Goal: Transaction & Acquisition: Book appointment/travel/reservation

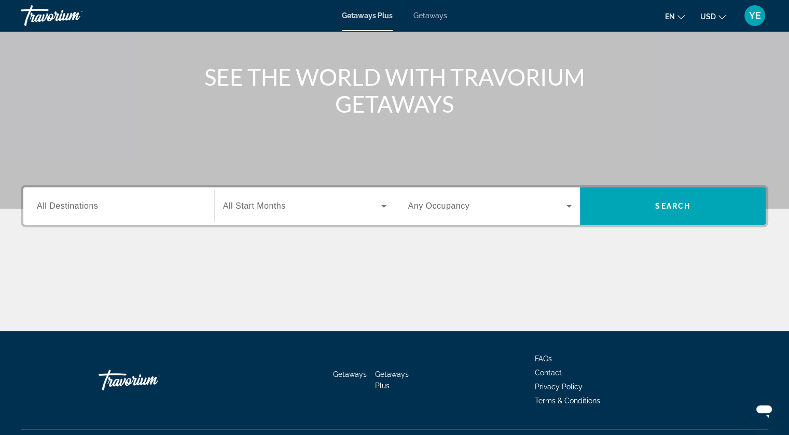
scroll to position [104, 0]
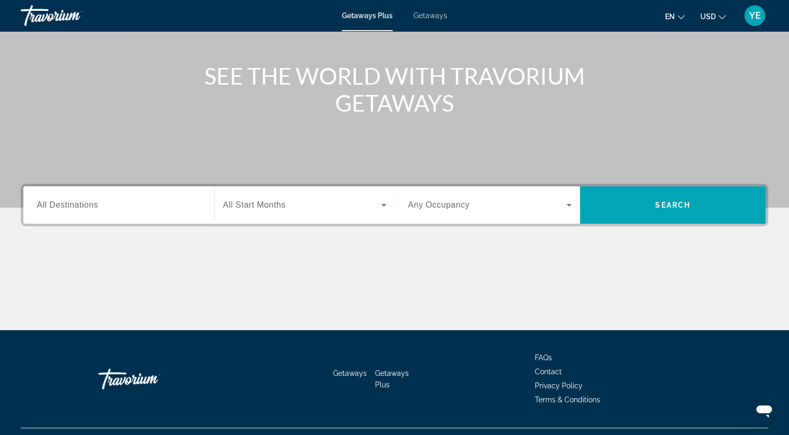
click at [379, 203] on icon "Search widget" at bounding box center [383, 205] width 12 height 12
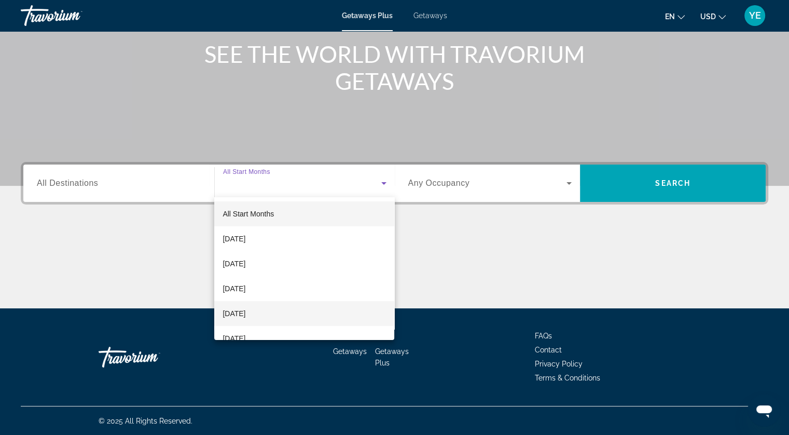
click at [245, 312] on span "December 2025" at bounding box center [233, 313] width 23 height 12
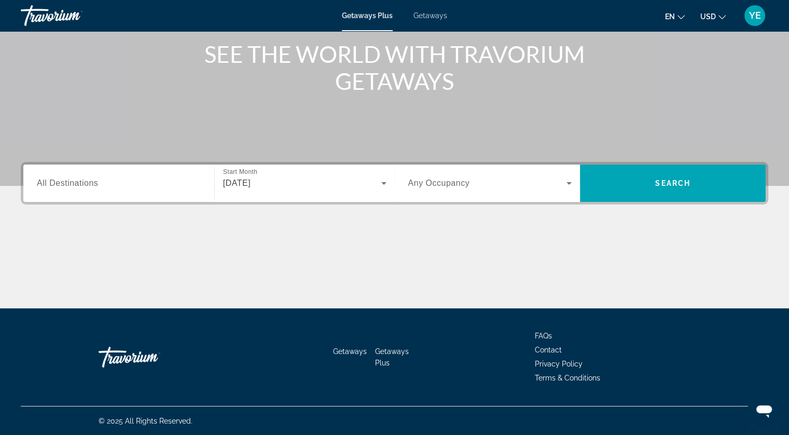
click at [455, 184] on span "Any Occupancy" at bounding box center [439, 182] width 62 height 9
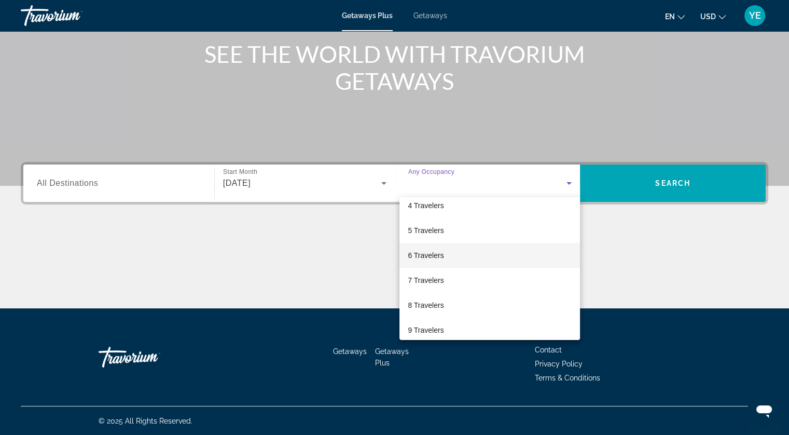
scroll to position [114, 0]
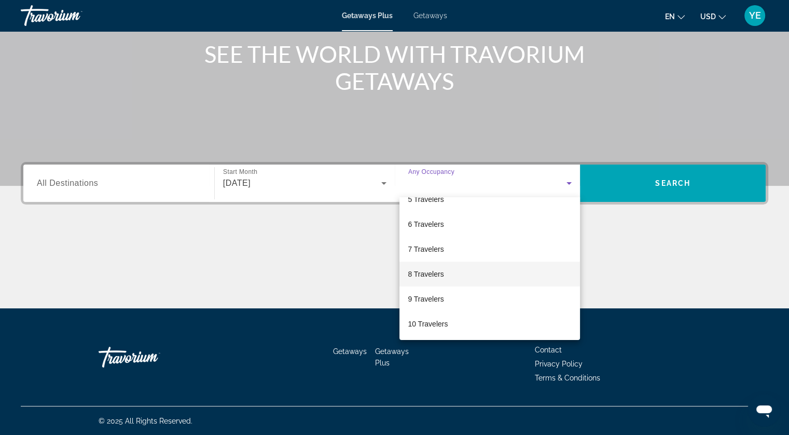
click at [425, 273] on span "8 Travelers" at bounding box center [426, 274] width 36 height 12
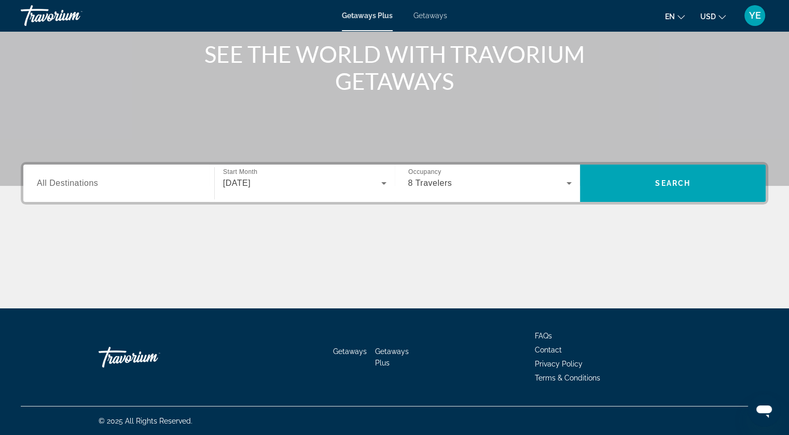
click at [122, 192] on div "Search widget" at bounding box center [119, 184] width 164 height 30
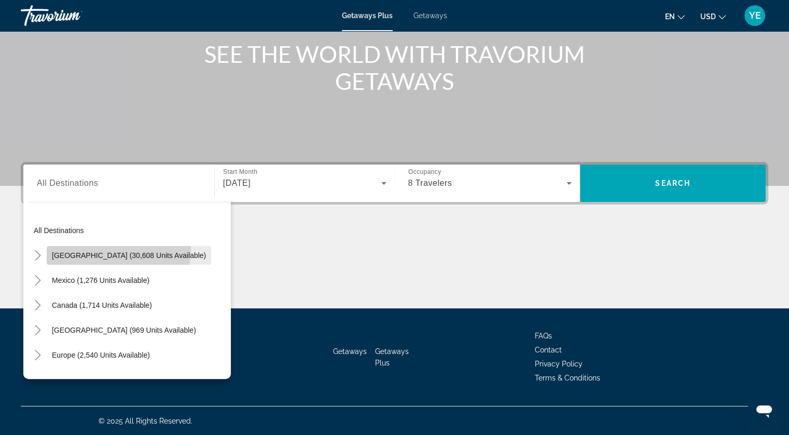
click at [118, 248] on span "Search widget" at bounding box center [129, 255] width 164 height 25
type input "**********"
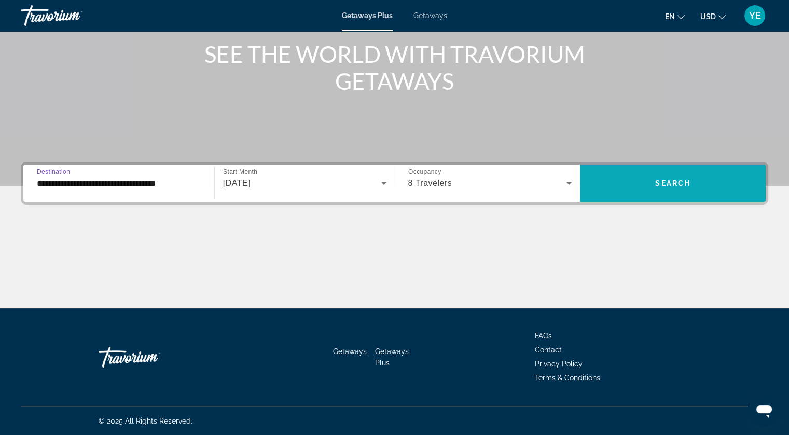
click at [669, 186] on span "Search" at bounding box center [672, 183] width 35 height 8
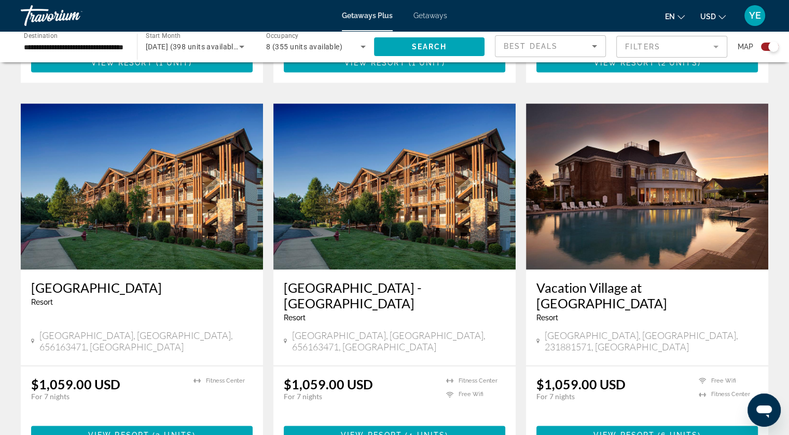
scroll to position [1579, 0]
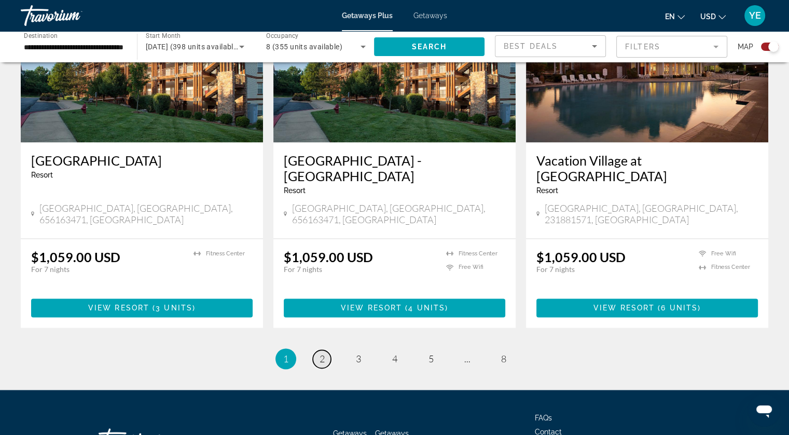
click at [326, 349] on link "page 2" at bounding box center [322, 358] width 18 height 18
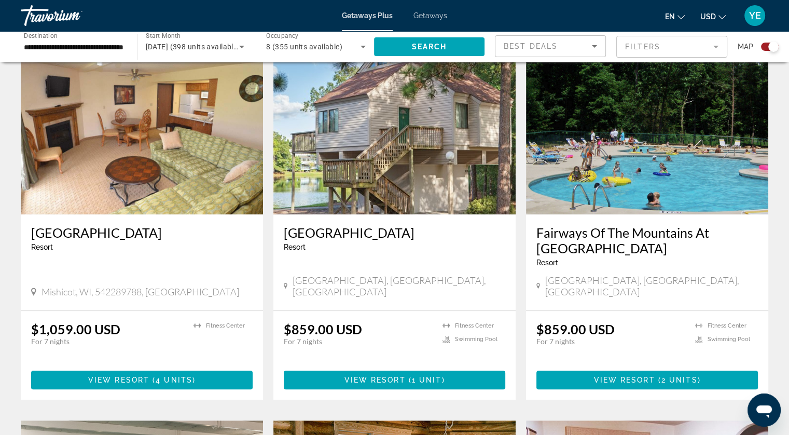
scroll to position [726, 0]
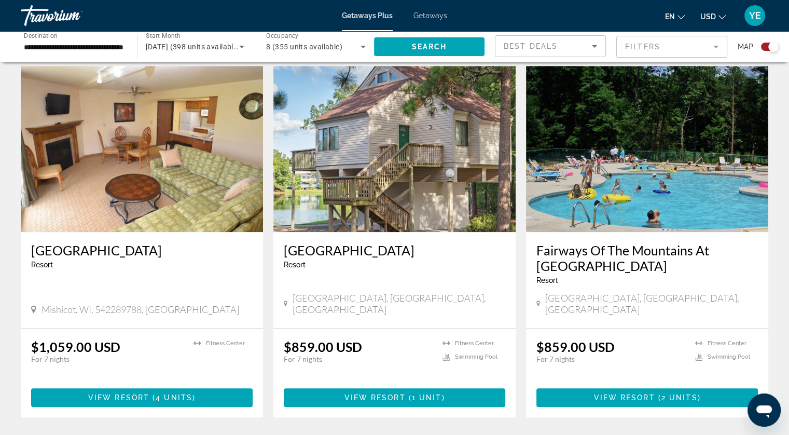
click at [362, 202] on img "Main content" at bounding box center [394, 149] width 242 height 166
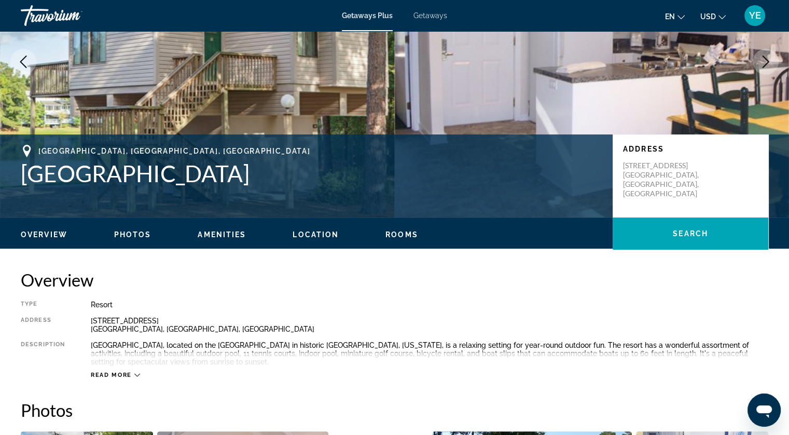
scroll to position [104, 0]
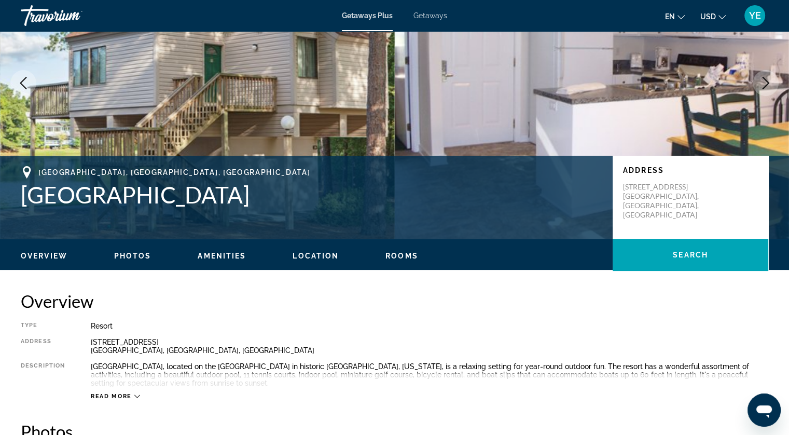
click at [138, 251] on span "Photos" at bounding box center [132, 255] width 37 height 8
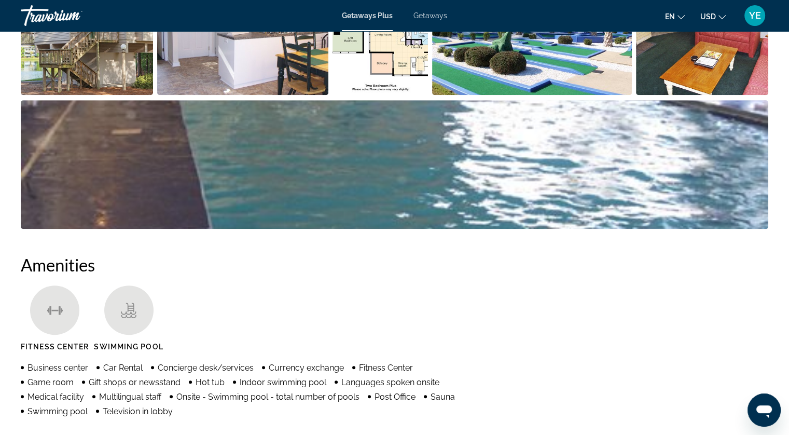
scroll to position [410, 0]
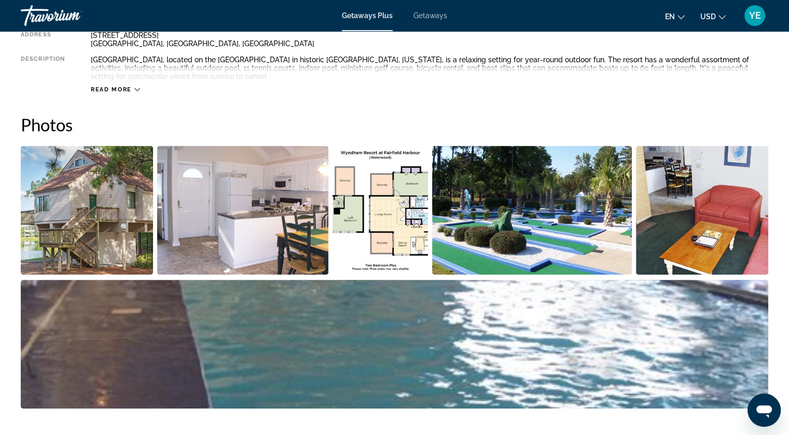
click at [394, 243] on img "Open full-screen image slider" at bounding box center [380, 210] width 96 height 129
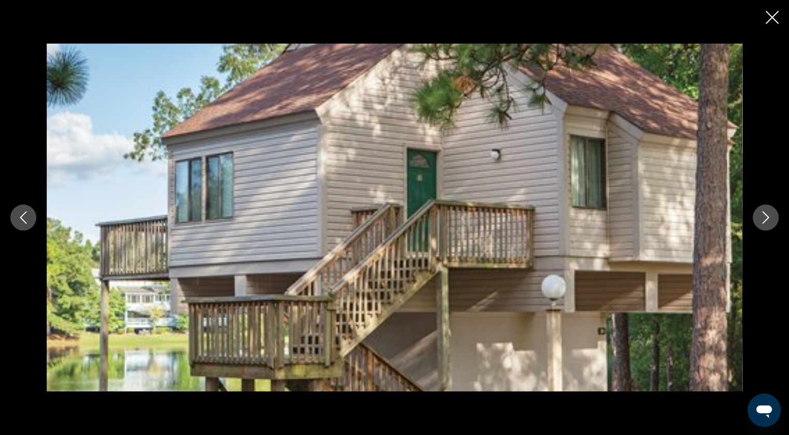
click at [773, 217] on button "Next image" at bounding box center [765, 217] width 26 height 26
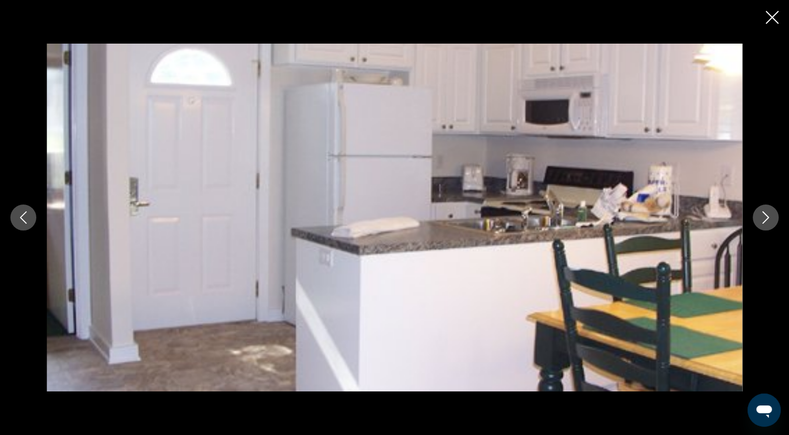
click at [769, 217] on icon "Next image" at bounding box center [765, 217] width 12 height 12
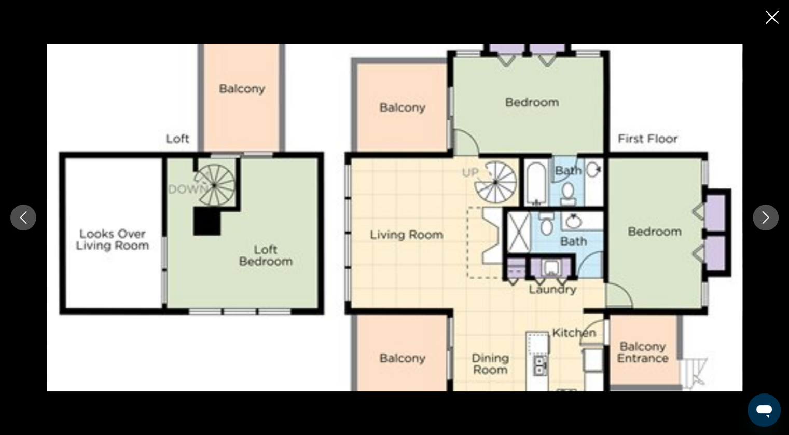
scroll to position [151, 0]
click at [776, 17] on icon "Close slideshow" at bounding box center [771, 17] width 13 height 13
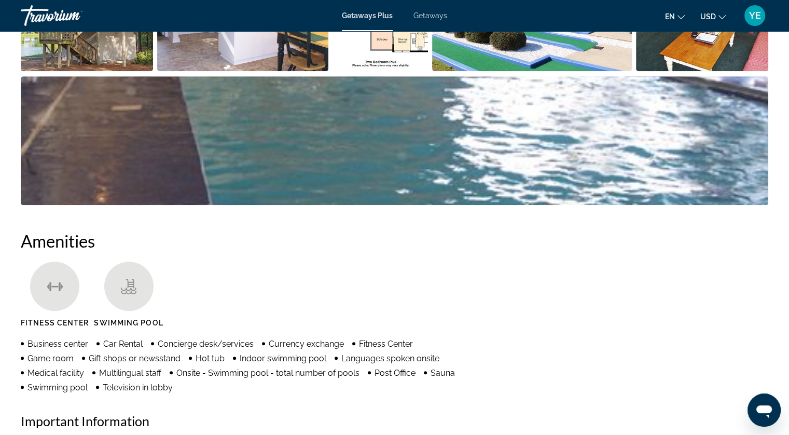
scroll to position [514, 0]
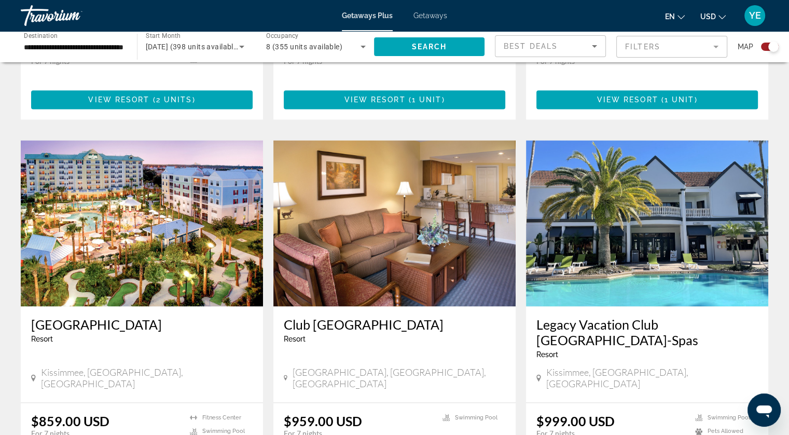
scroll to position [1460, 0]
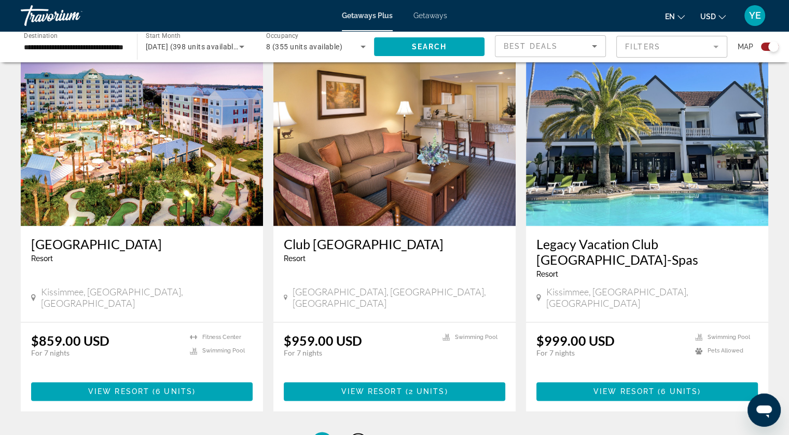
click at [357, 434] on span "3" at bounding box center [358, 441] width 5 height 11
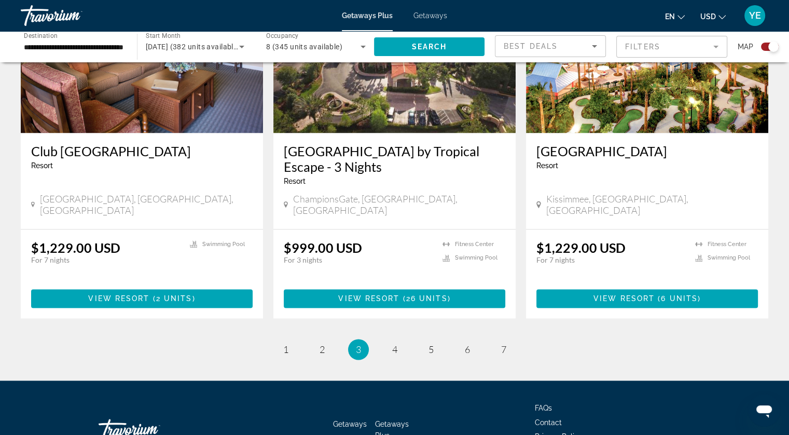
scroll to position [1564, 0]
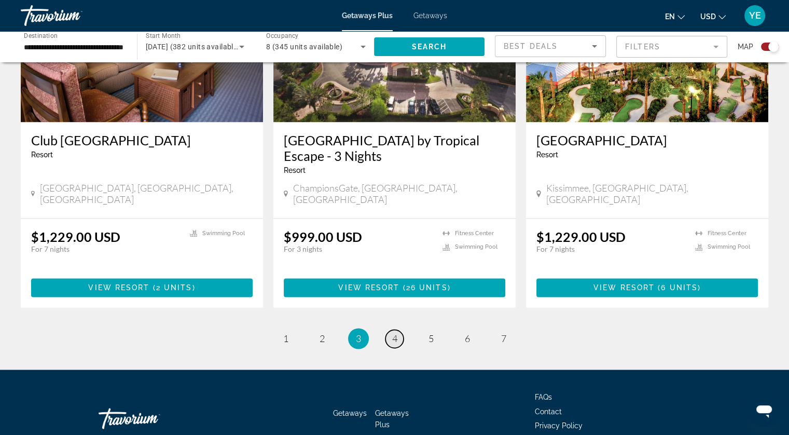
click at [392, 332] on span "4" at bounding box center [394, 337] width 5 height 11
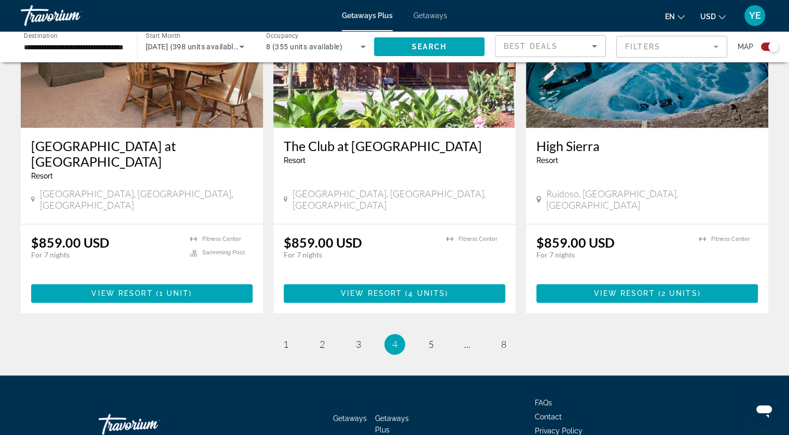
scroll to position [1533, 0]
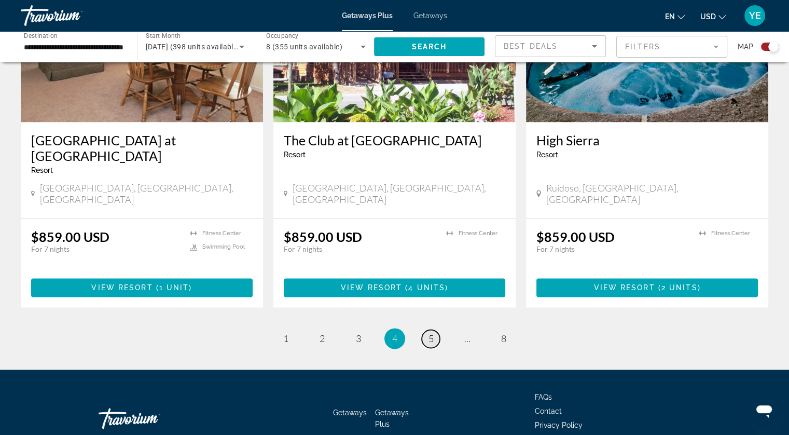
click at [430, 332] on span "5" at bounding box center [430, 337] width 5 height 11
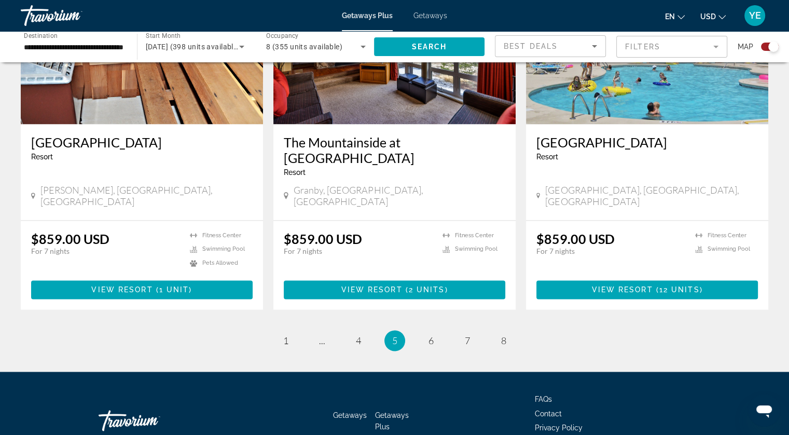
scroll to position [1564, 0]
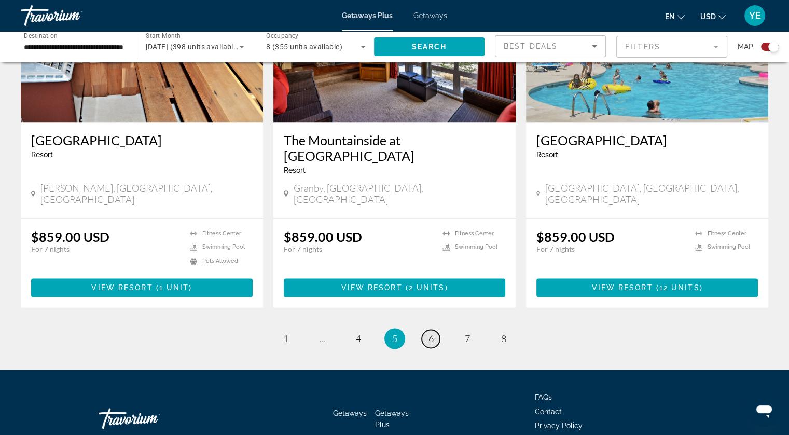
click at [434, 329] on link "page 6" at bounding box center [431, 338] width 18 height 18
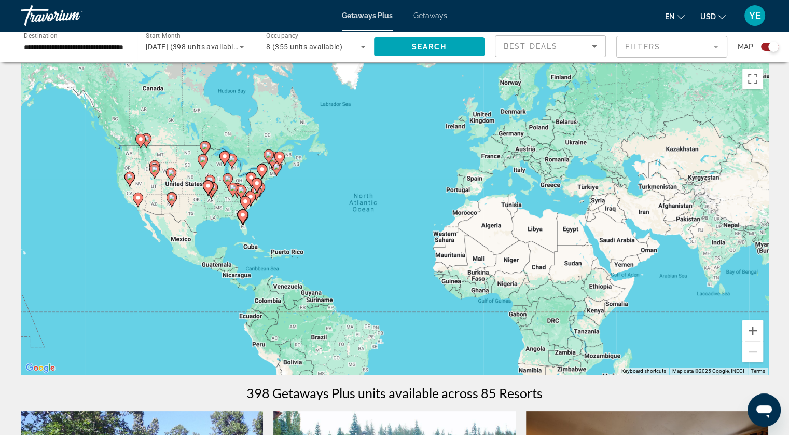
scroll to position [52, 0]
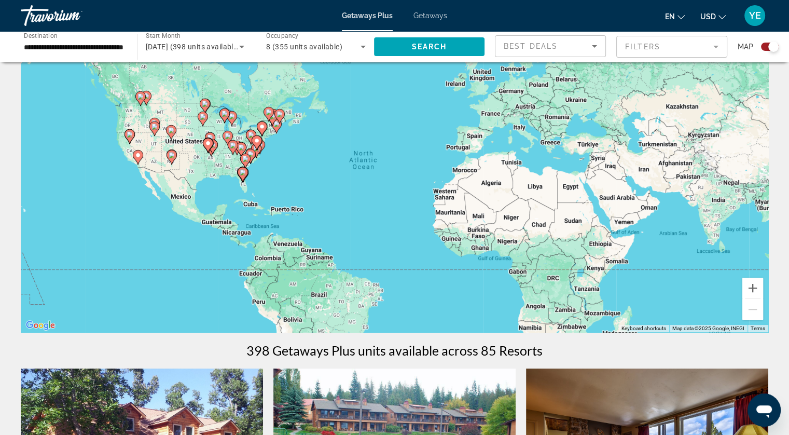
click at [275, 45] on span "8 (355 units available)" at bounding box center [304, 47] width 76 height 8
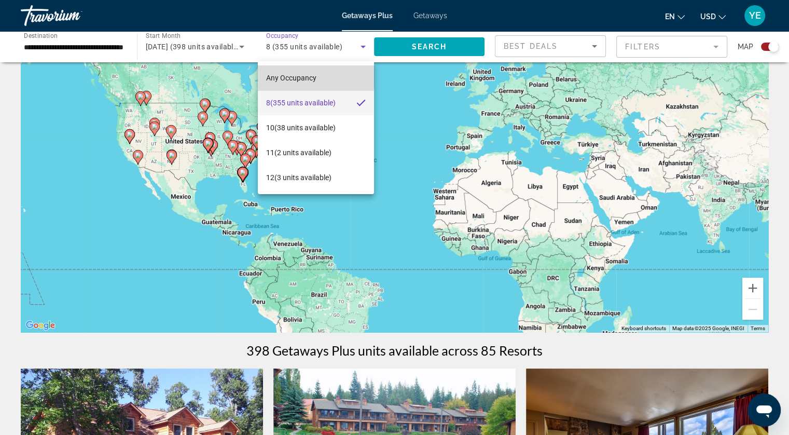
click at [277, 72] on span "Any Occupancy" at bounding box center [291, 78] width 50 height 12
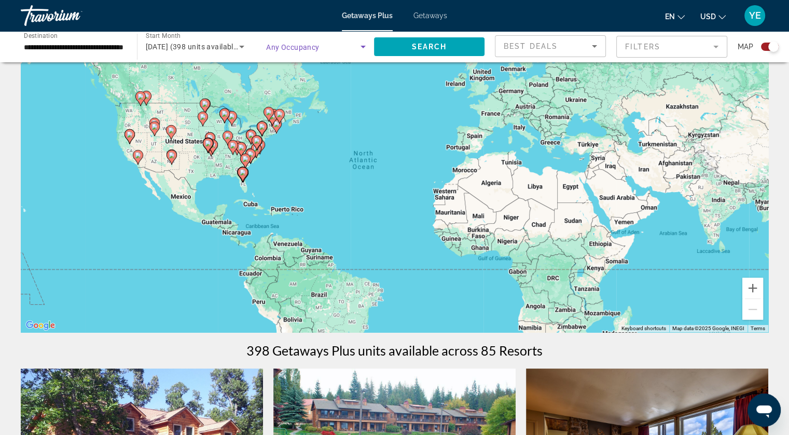
click at [359, 46] on icon "Search widget" at bounding box center [363, 46] width 12 height 12
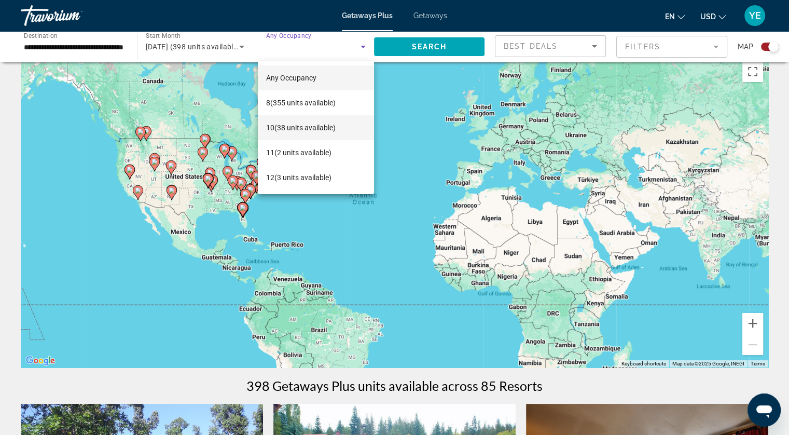
scroll to position [0, 0]
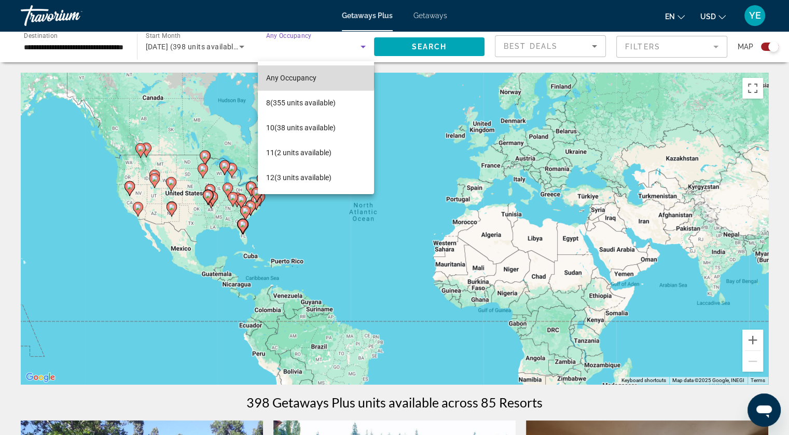
click at [314, 74] on span "Any Occupancy" at bounding box center [291, 78] width 50 height 8
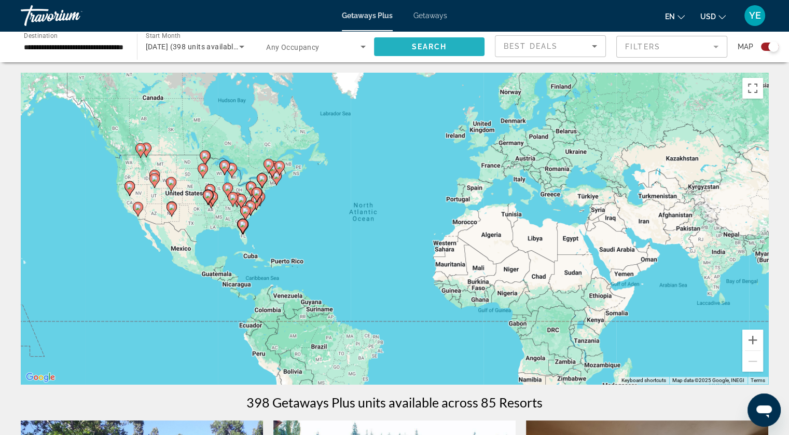
click at [405, 45] on span "Search widget" at bounding box center [429, 46] width 111 height 25
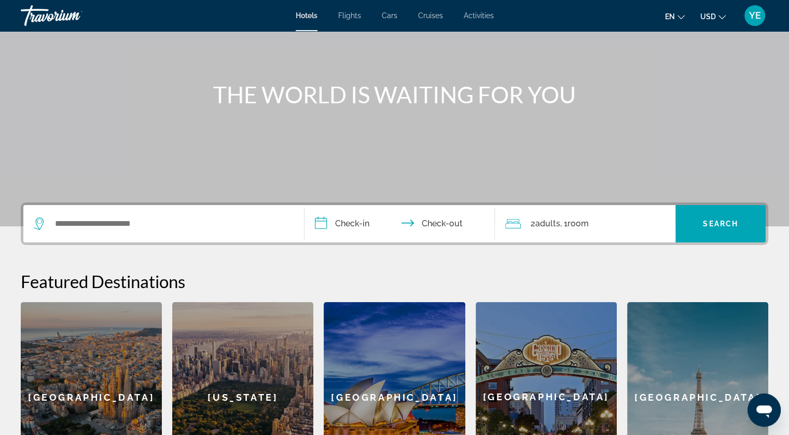
scroll to position [156, 0]
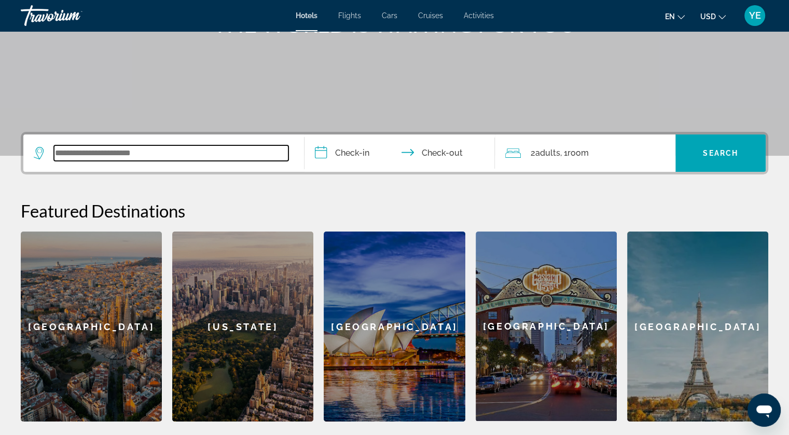
click at [173, 152] on input "Search widget" at bounding box center [171, 153] width 234 height 16
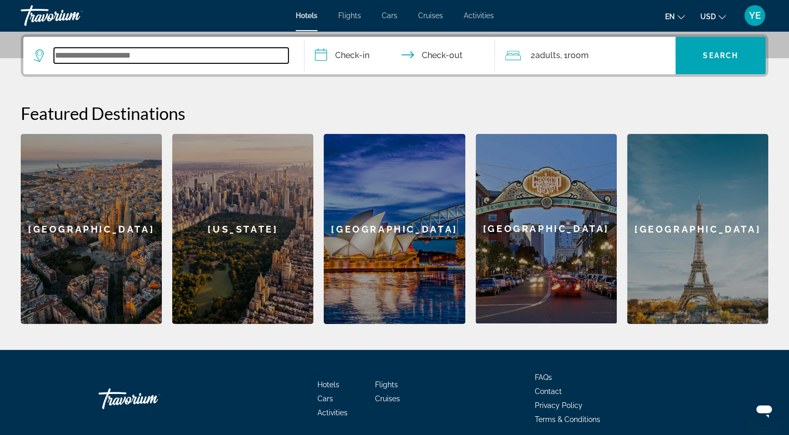
scroll to position [253, 0]
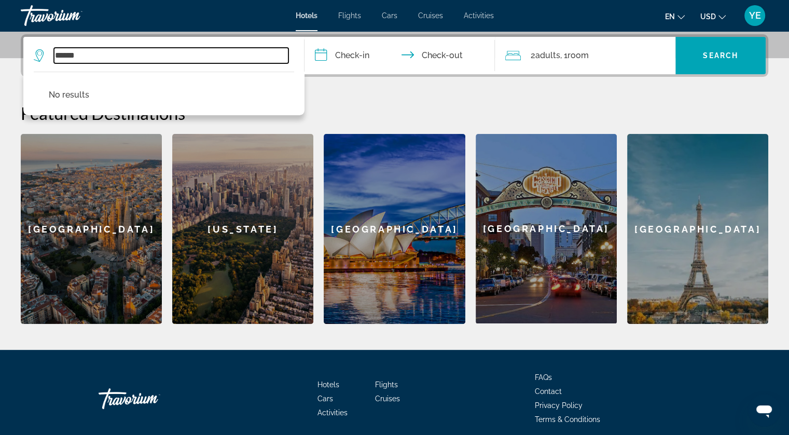
click at [77, 54] on input "******" at bounding box center [171, 56] width 234 height 16
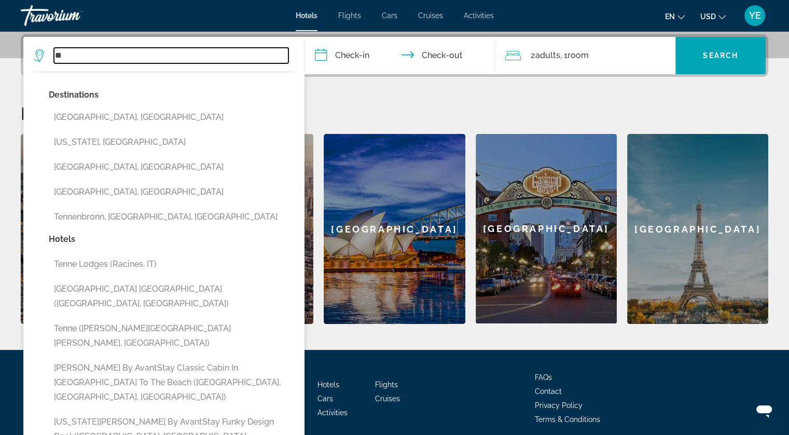
type input "*"
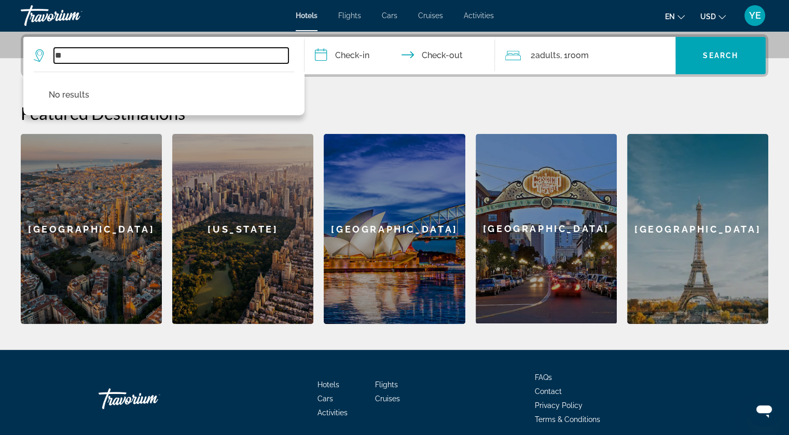
type input "*"
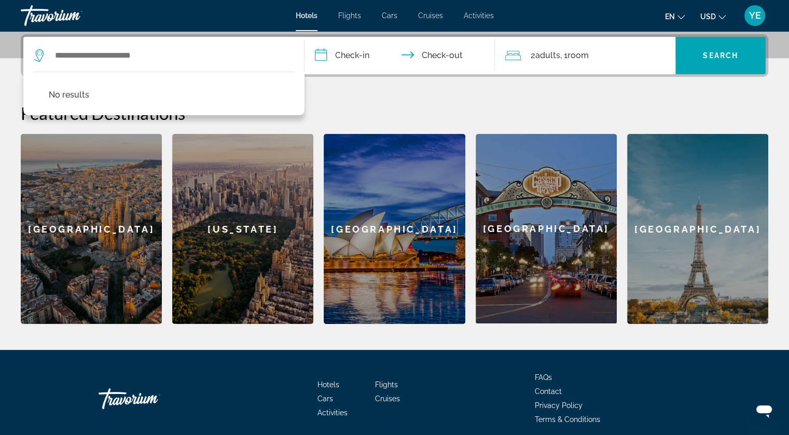
click at [39, 55] on icon "Search widget" at bounding box center [40, 55] width 12 height 12
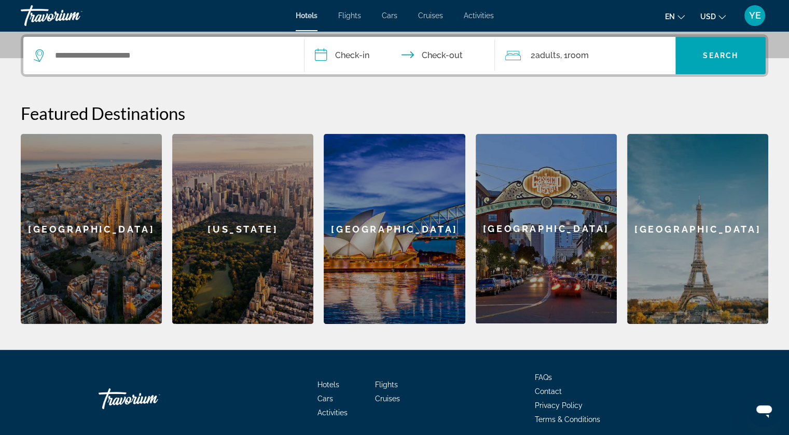
click at [39, 55] on icon "Search widget" at bounding box center [40, 55] width 12 height 12
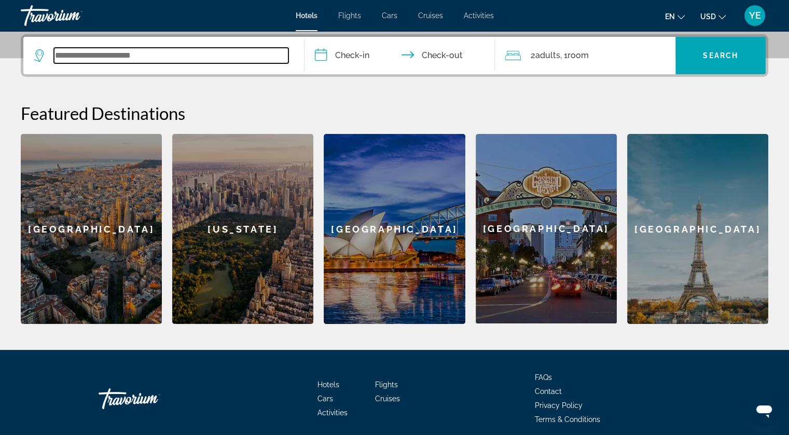
click at [81, 55] on input "Search widget" at bounding box center [171, 56] width 234 height 16
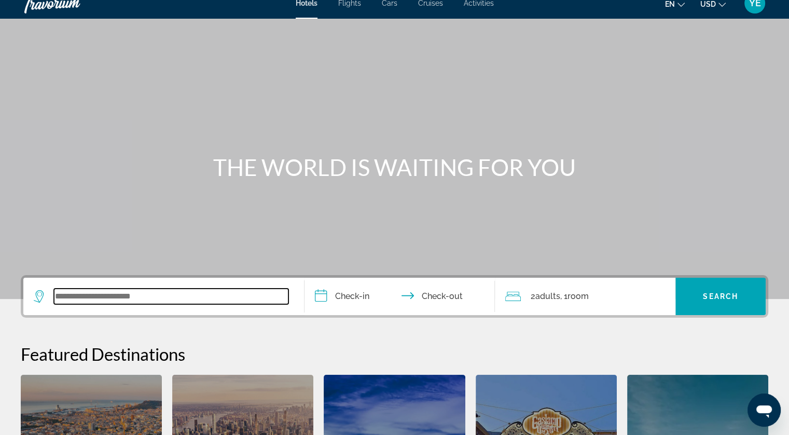
scroll to position [0, 0]
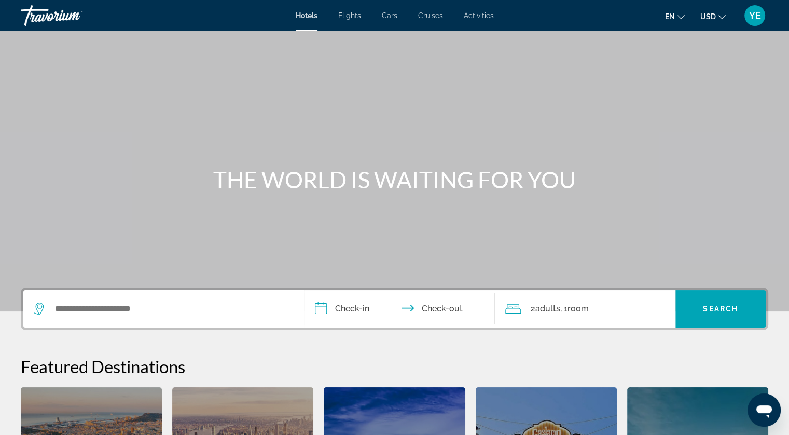
drag, startPoint x: 477, startPoint y: 180, endPoint x: 578, endPoint y: 179, distance: 100.6
click at [578, 179] on h1 "THE WORLD IS WAITING FOR YOU" at bounding box center [394, 179] width 389 height 27
drag, startPoint x: 578, startPoint y: 179, endPoint x: 251, endPoint y: 205, distance: 327.6
click at [253, 205] on div "THE WORLD IS WAITING FOR YOU" at bounding box center [394, 155] width 789 height 311
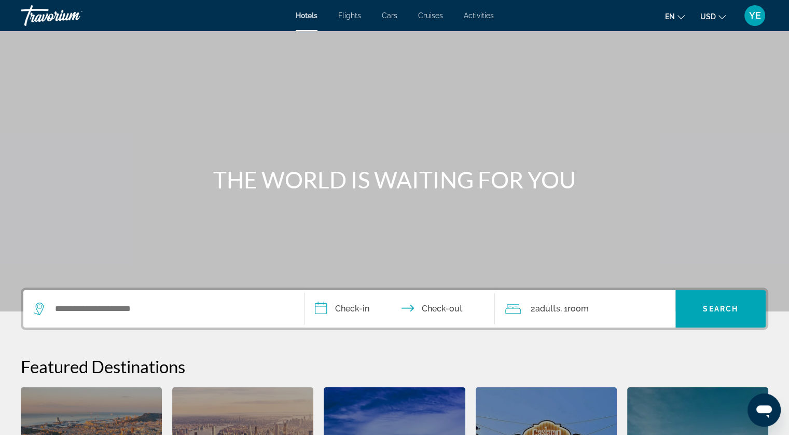
click at [243, 203] on div "Main content" at bounding box center [394, 155] width 789 height 311
click at [139, 309] on input "Search widget" at bounding box center [171, 309] width 234 height 16
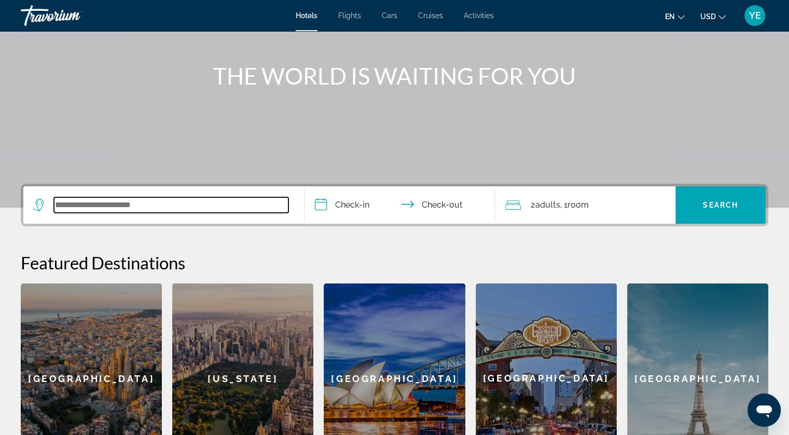
click at [224, 204] on input "Search widget" at bounding box center [171, 205] width 234 height 16
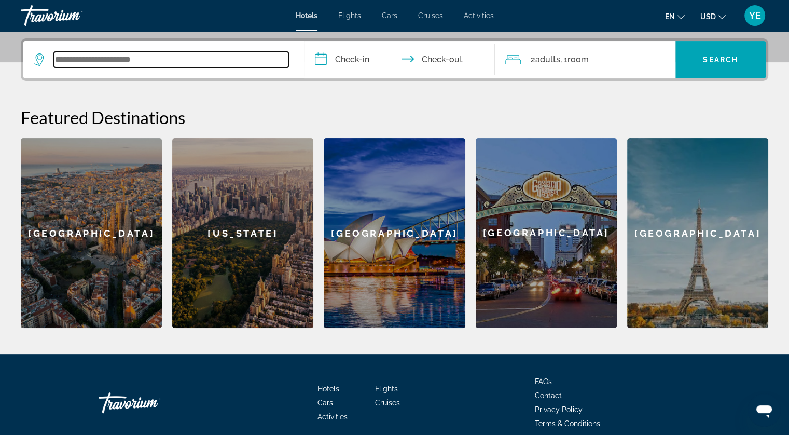
scroll to position [253, 0]
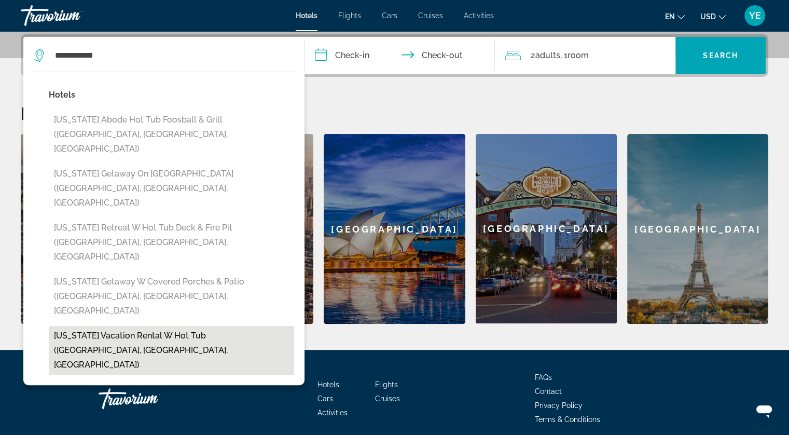
click at [192, 326] on button "[US_STATE] Vacation Rental w Hot Tub ([GEOGRAPHIC_DATA], [GEOGRAPHIC_DATA], [GE…" at bounding box center [171, 350] width 245 height 49
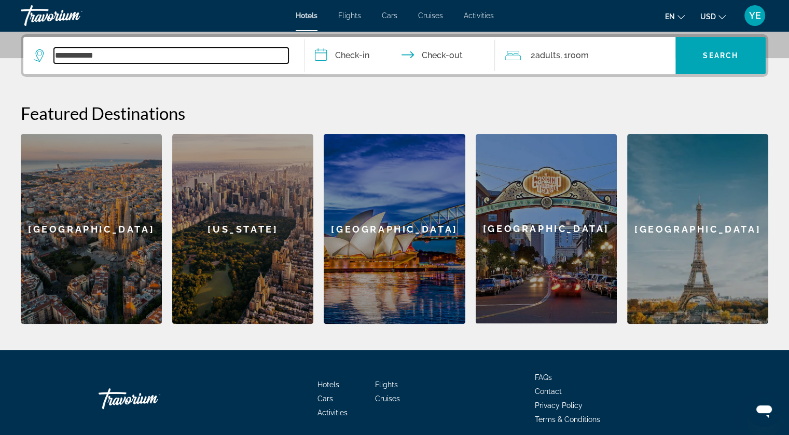
type input "**********"
click at [356, 53] on input "**********" at bounding box center [401, 57] width 195 height 40
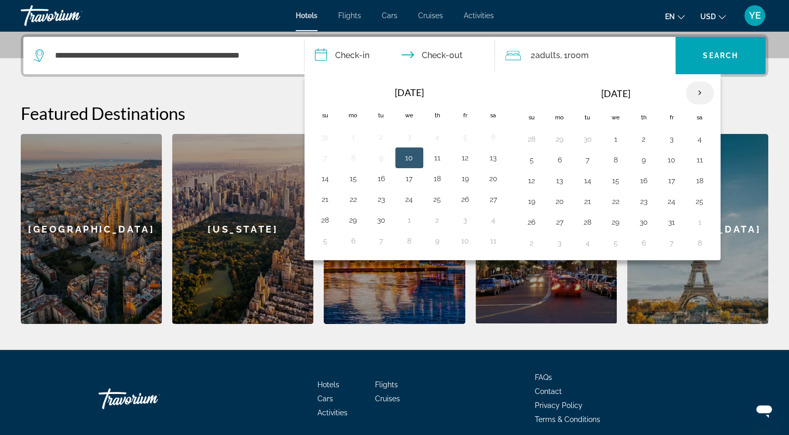
click at [704, 91] on th "Next month" at bounding box center [699, 92] width 28 height 23
click at [494, 201] on button "27" at bounding box center [493, 201] width 17 height 15
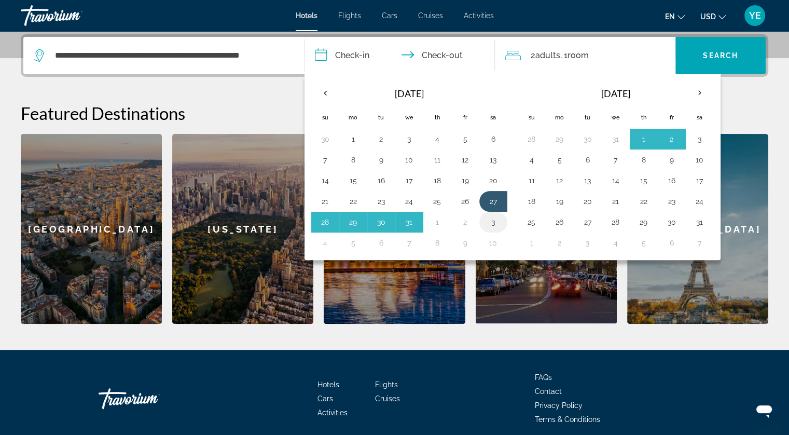
click at [489, 217] on button "3" at bounding box center [493, 222] width 17 height 15
type input "**********"
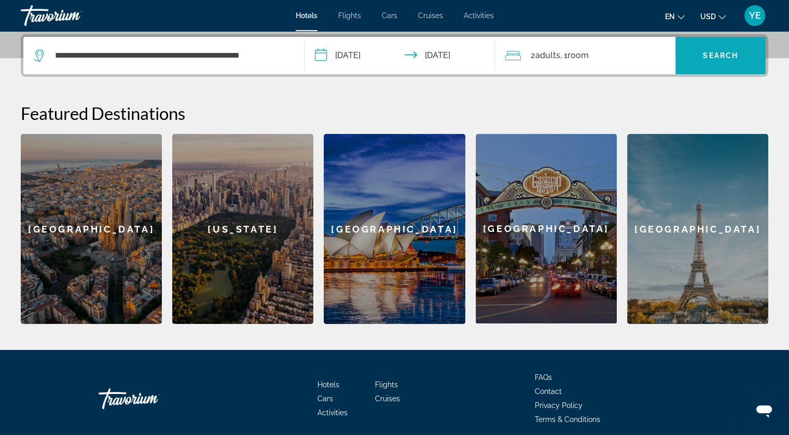
click at [722, 63] on span "Search widget" at bounding box center [720, 55] width 90 height 25
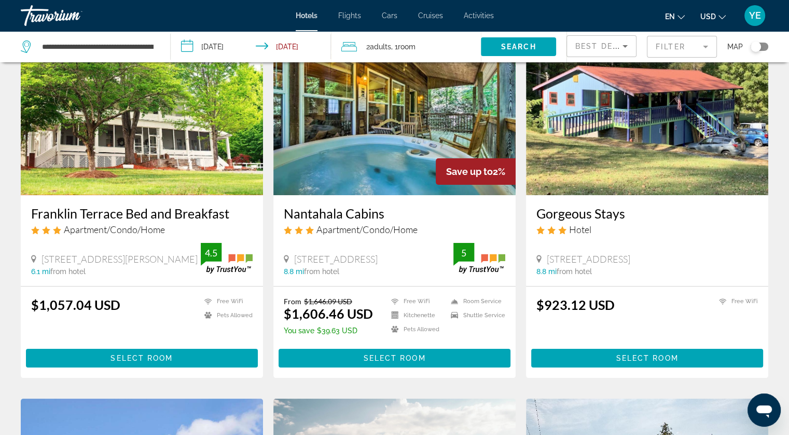
scroll to position [52, 0]
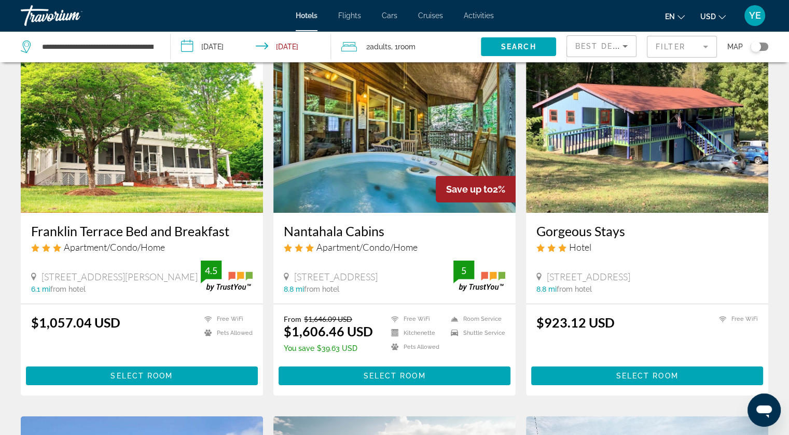
click at [343, 149] on img "Main content" at bounding box center [394, 130] width 242 height 166
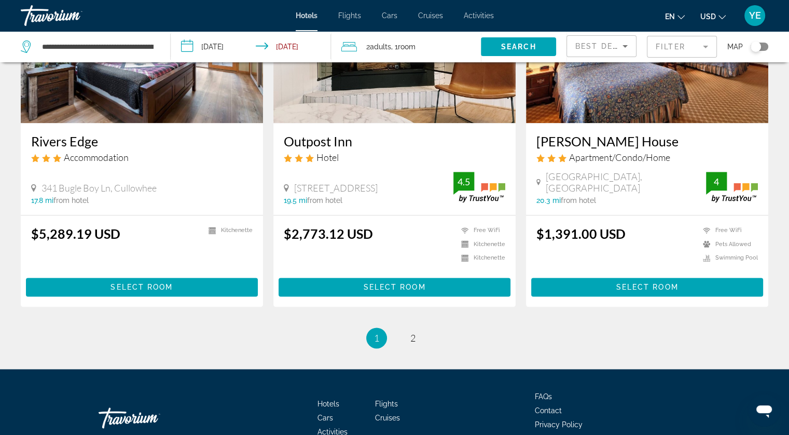
scroll to position [1325, 0]
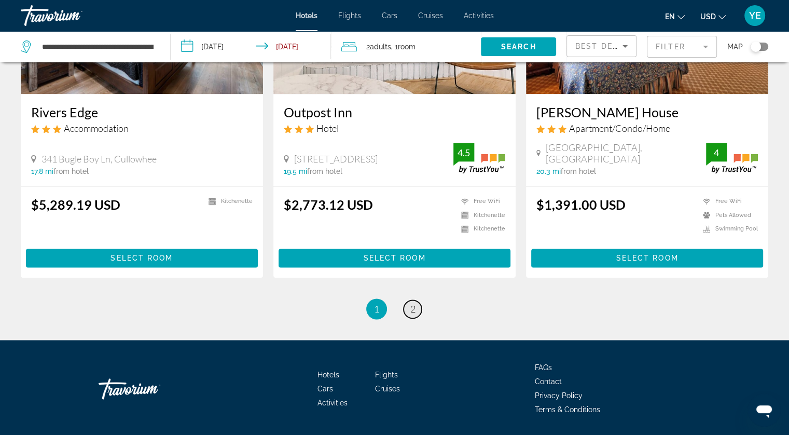
click at [412, 303] on span "2" at bounding box center [412, 308] width 5 height 11
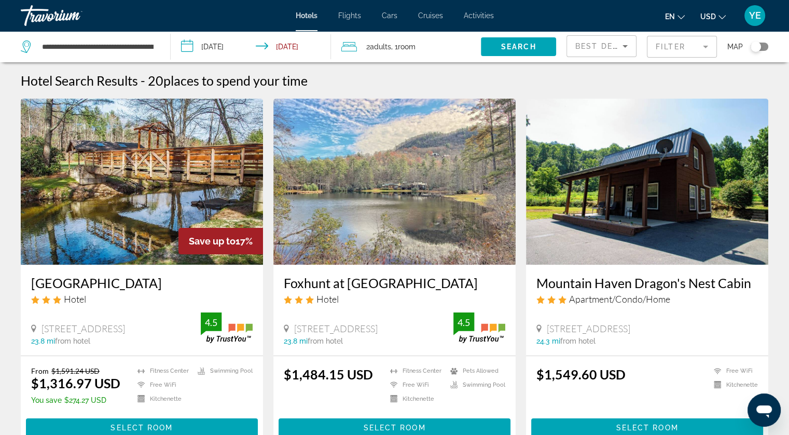
scroll to position [52, 0]
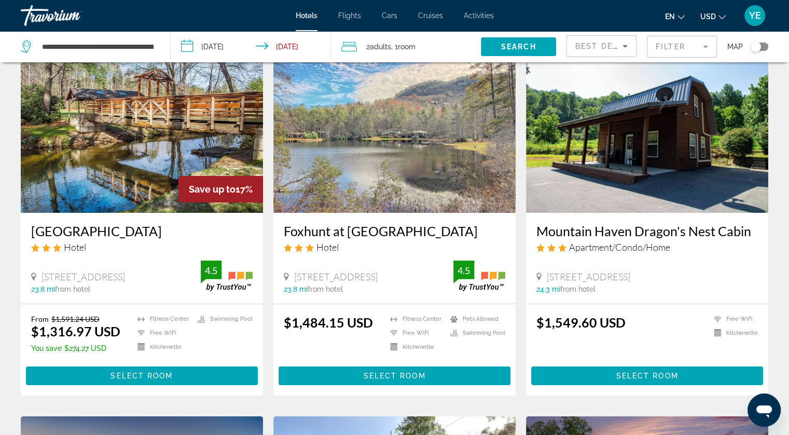
click at [216, 143] on img "Main content" at bounding box center [142, 130] width 242 height 166
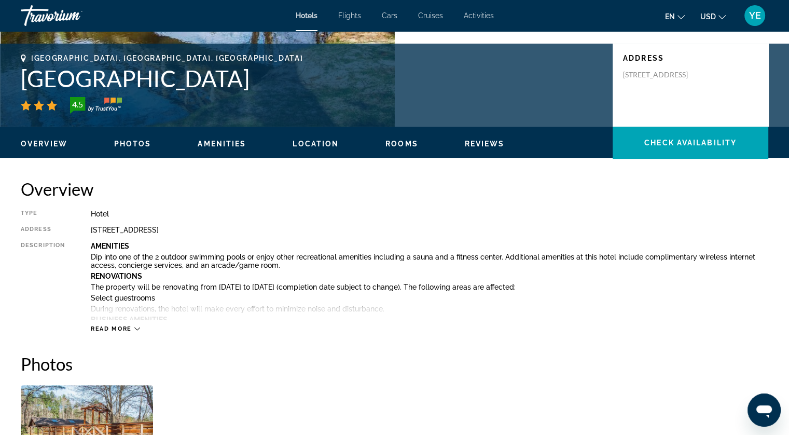
scroll to position [207, 0]
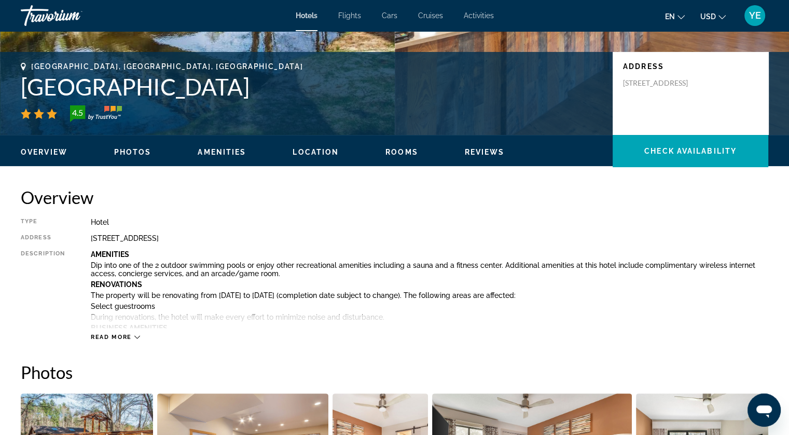
click at [388, 149] on span "Rooms" at bounding box center [401, 152] width 33 height 8
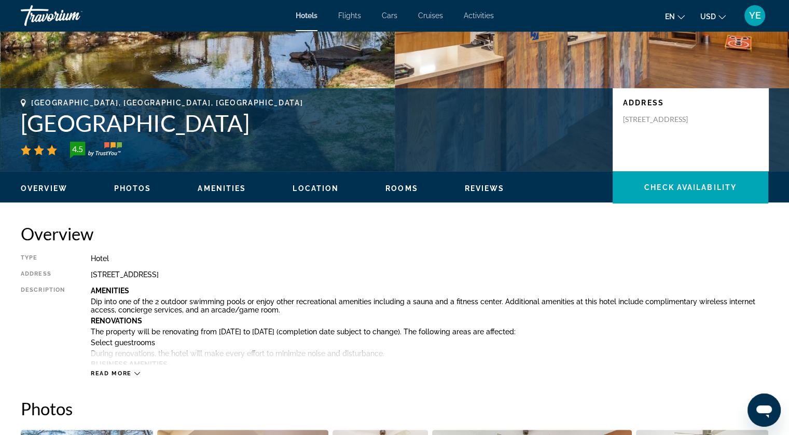
scroll to position [16, 0]
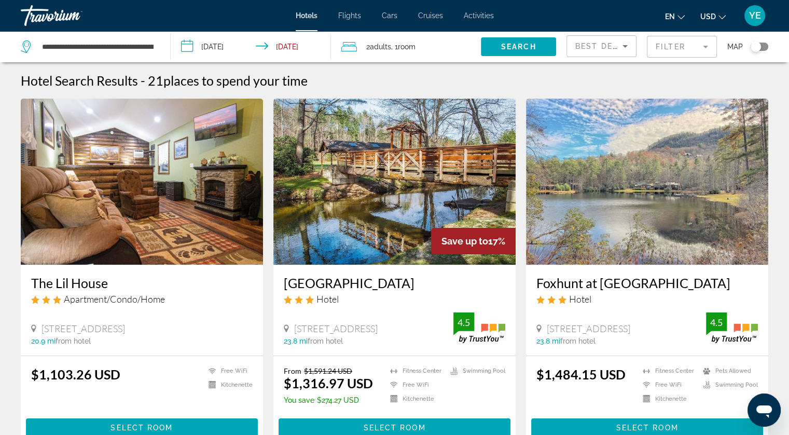
click at [567, 199] on img "Main content" at bounding box center [647, 182] width 242 height 166
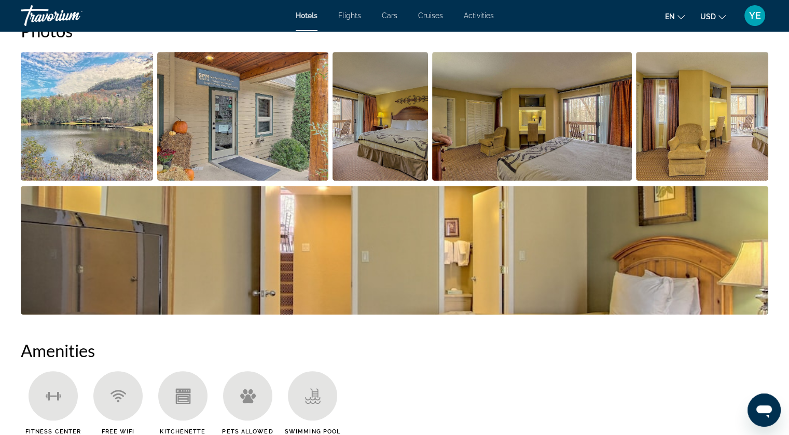
scroll to position [467, 0]
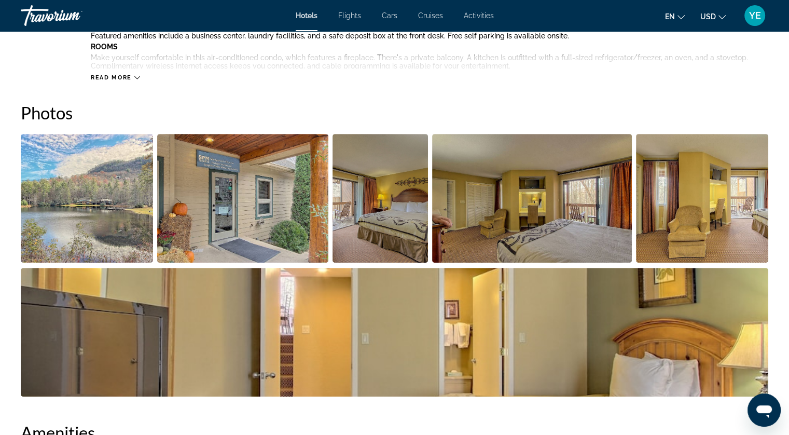
click at [114, 195] on img "Open full-screen image slider" at bounding box center [87, 198] width 132 height 129
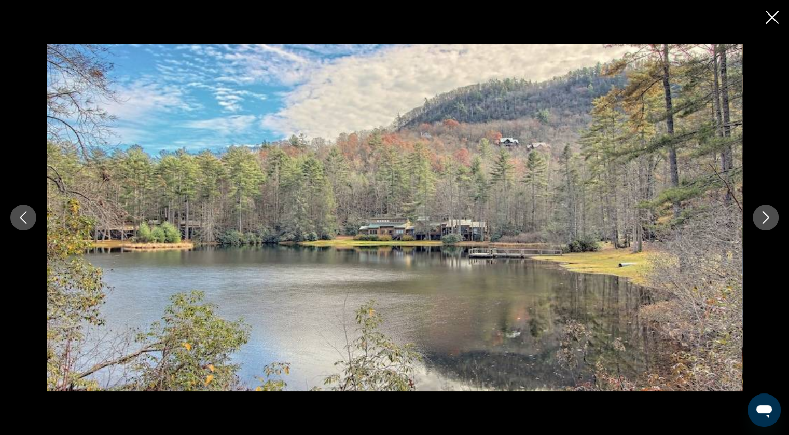
click at [759, 216] on icon "Next image" at bounding box center [765, 217] width 12 height 12
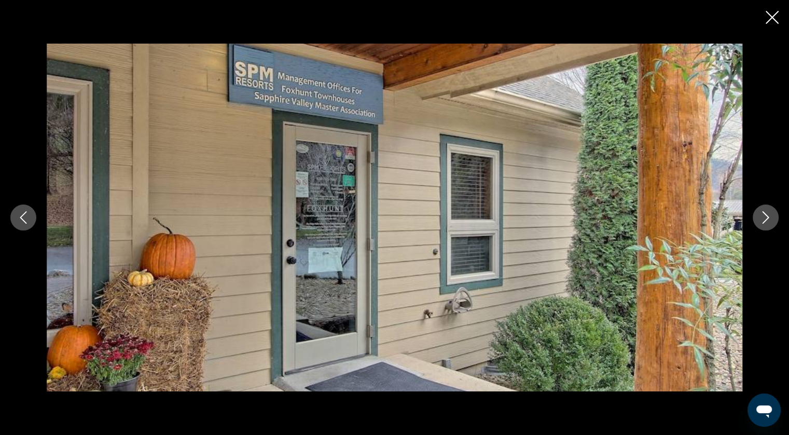
click at [759, 216] on icon "Next image" at bounding box center [765, 217] width 12 height 12
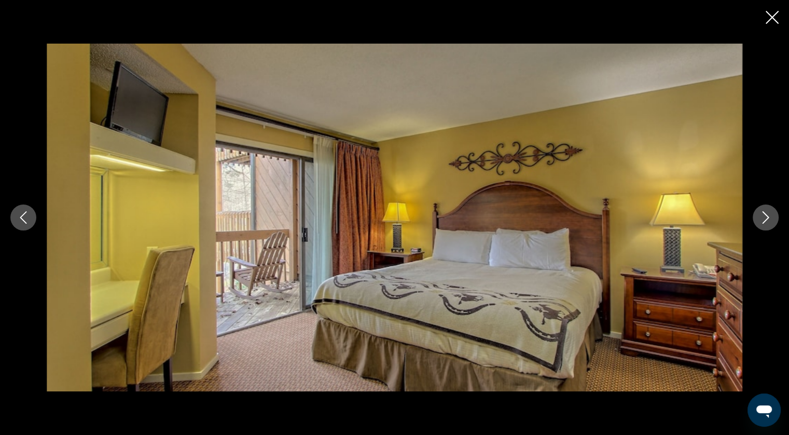
click at [759, 216] on icon "Next image" at bounding box center [765, 217] width 12 height 12
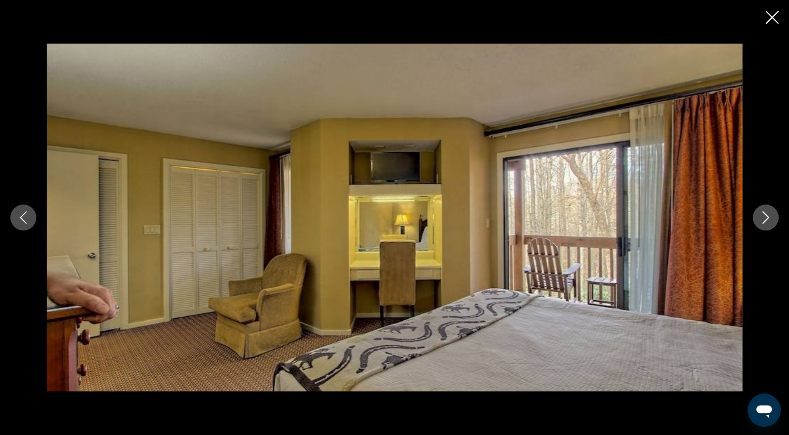
click at [759, 216] on icon "Next image" at bounding box center [765, 217] width 12 height 12
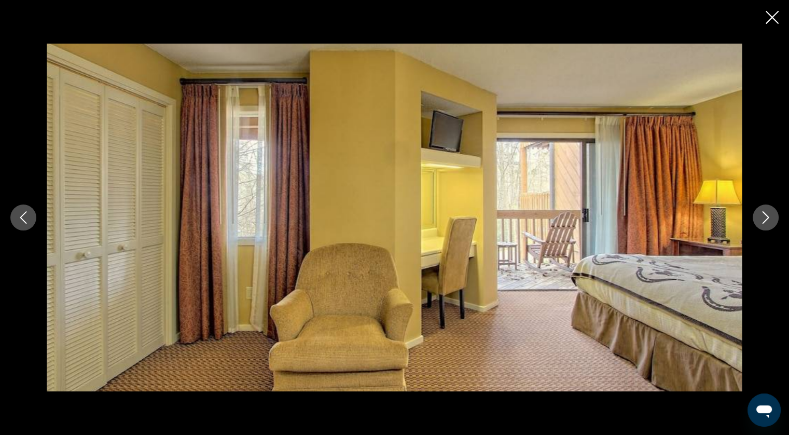
click at [759, 216] on icon "Next image" at bounding box center [765, 217] width 12 height 12
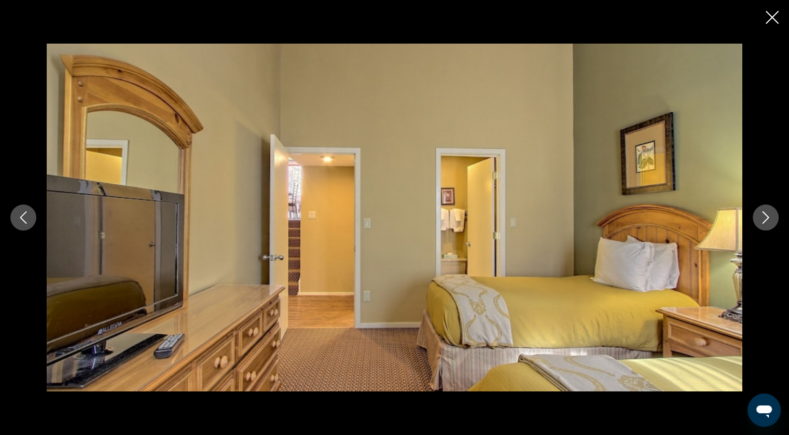
click at [759, 216] on icon "Next image" at bounding box center [765, 217] width 12 height 12
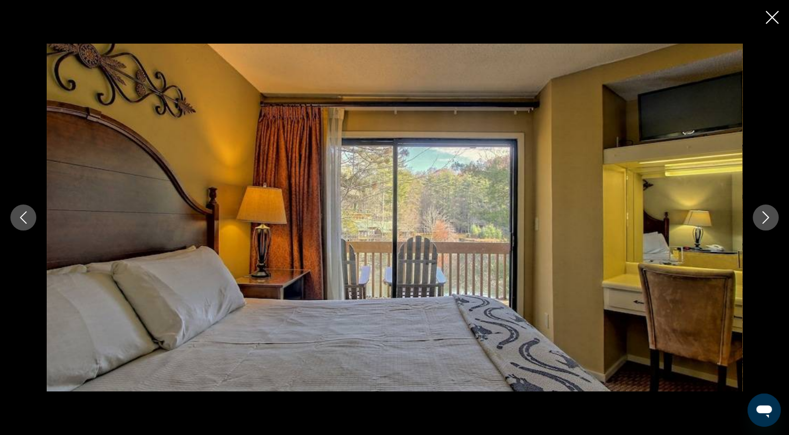
click at [759, 216] on icon "Next image" at bounding box center [765, 217] width 12 height 12
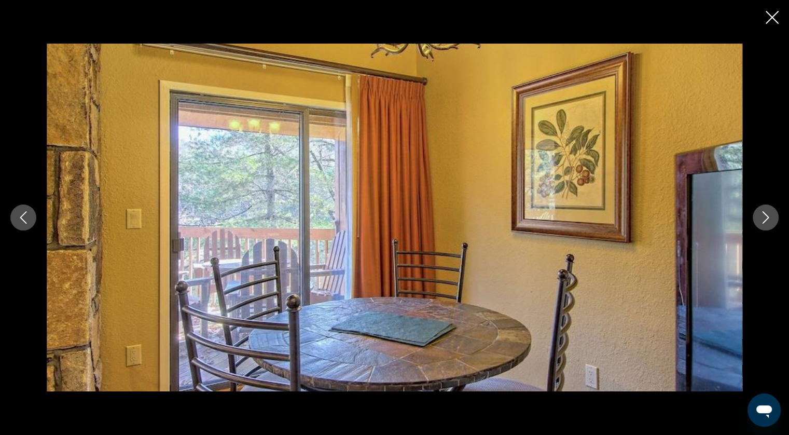
click at [759, 216] on icon "Next image" at bounding box center [765, 217] width 12 height 12
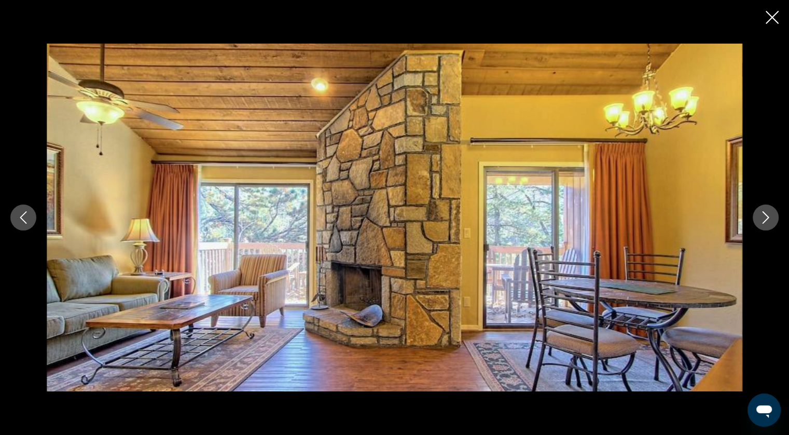
click at [759, 216] on icon "Next image" at bounding box center [765, 217] width 12 height 12
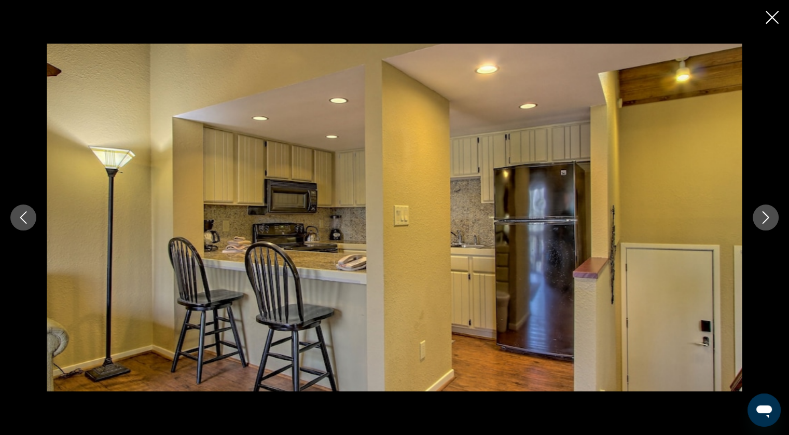
click at [759, 216] on icon "Next image" at bounding box center [765, 217] width 12 height 12
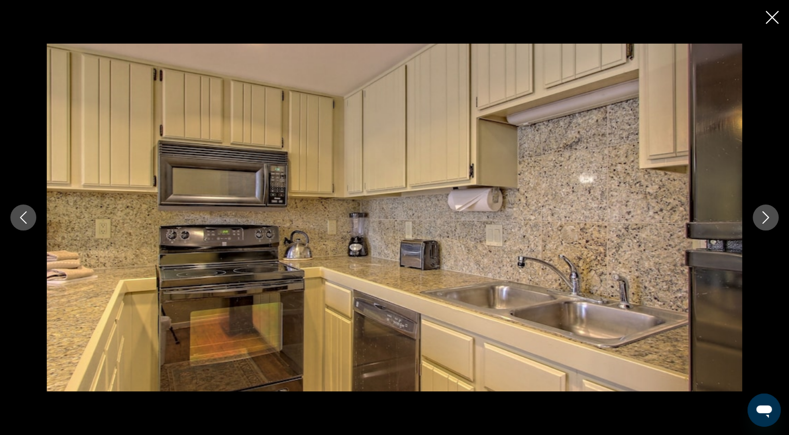
click at [759, 216] on icon "Next image" at bounding box center [765, 217] width 12 height 12
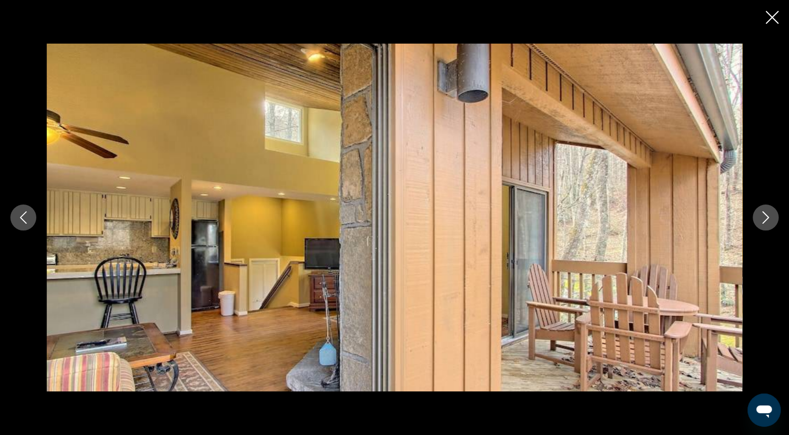
click at [759, 216] on icon "Next image" at bounding box center [765, 217] width 12 height 12
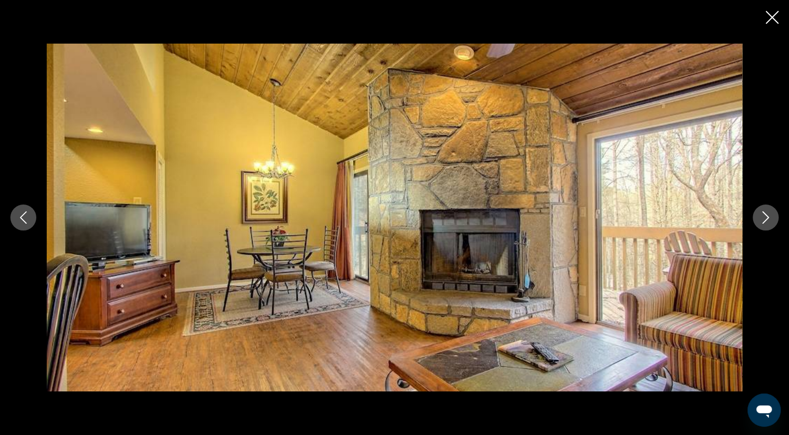
click at [759, 216] on icon "Next image" at bounding box center [765, 217] width 12 height 12
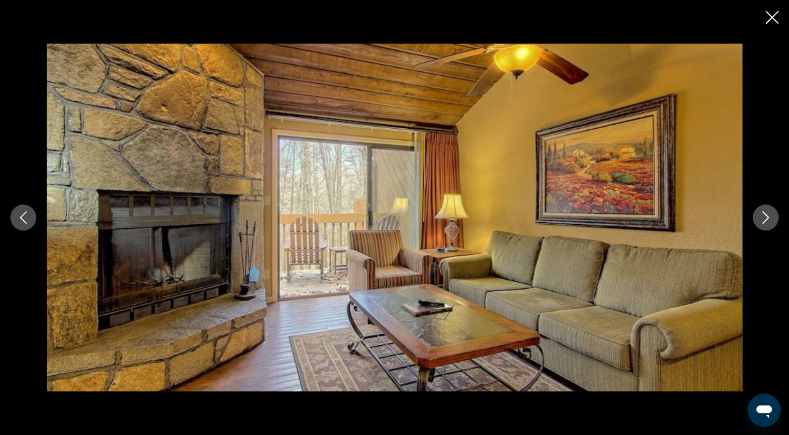
click at [774, 13] on icon "Close slideshow" at bounding box center [771, 17] width 13 height 13
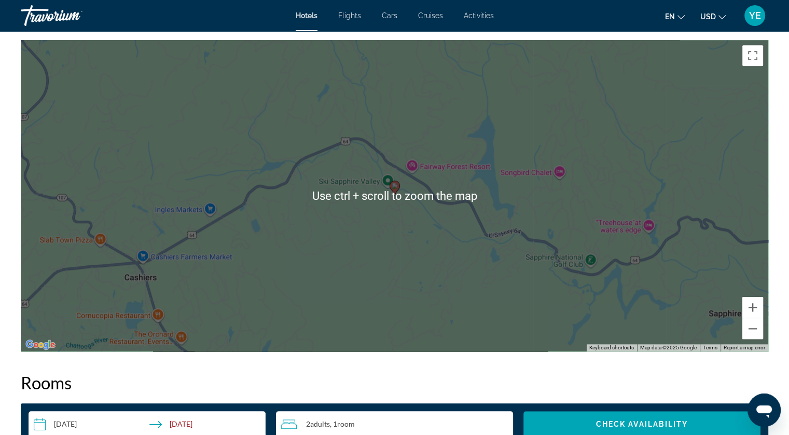
scroll to position [997, 0]
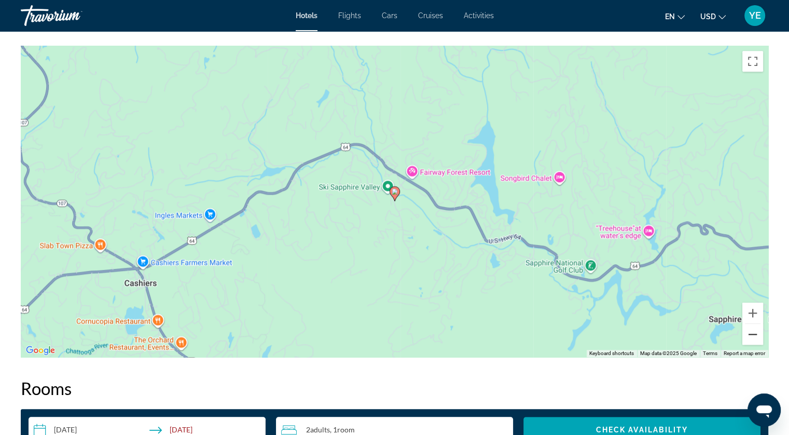
click at [753, 335] on button "Zoom out" at bounding box center [752, 334] width 21 height 21
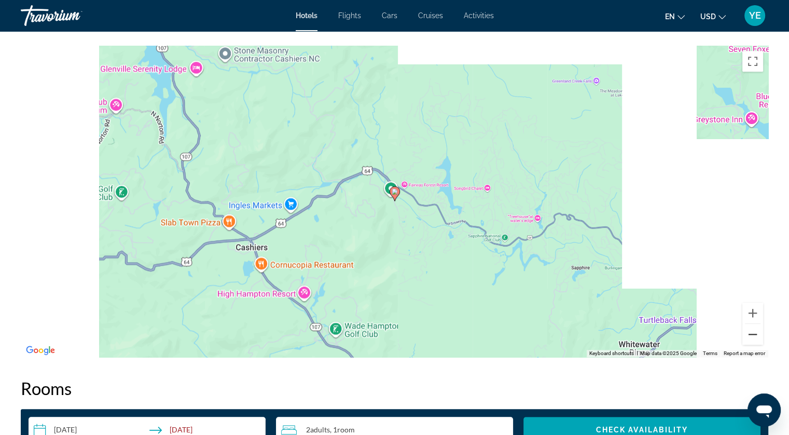
click at [753, 335] on button "Zoom out" at bounding box center [752, 334] width 21 height 21
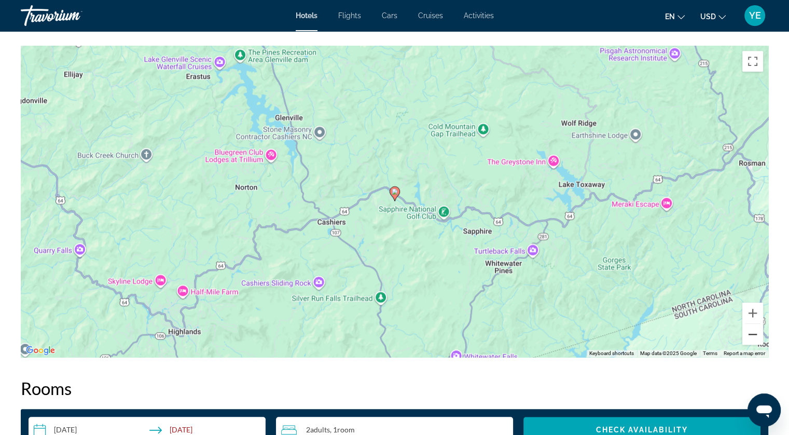
click at [753, 335] on button "Zoom out" at bounding box center [752, 334] width 21 height 21
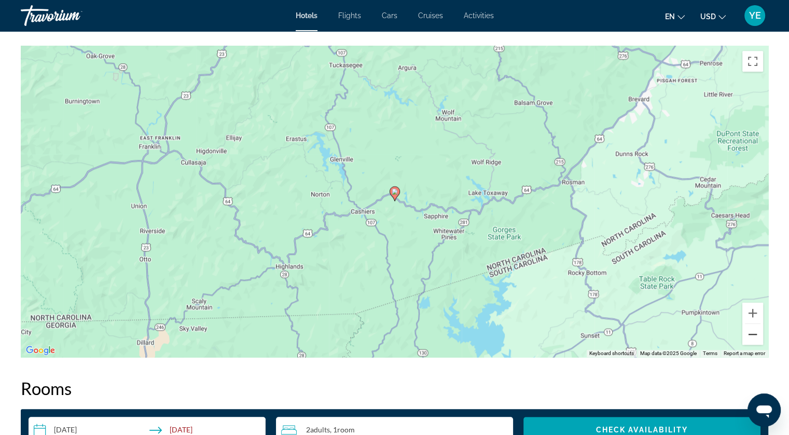
click at [753, 335] on button "Zoom out" at bounding box center [752, 334] width 21 height 21
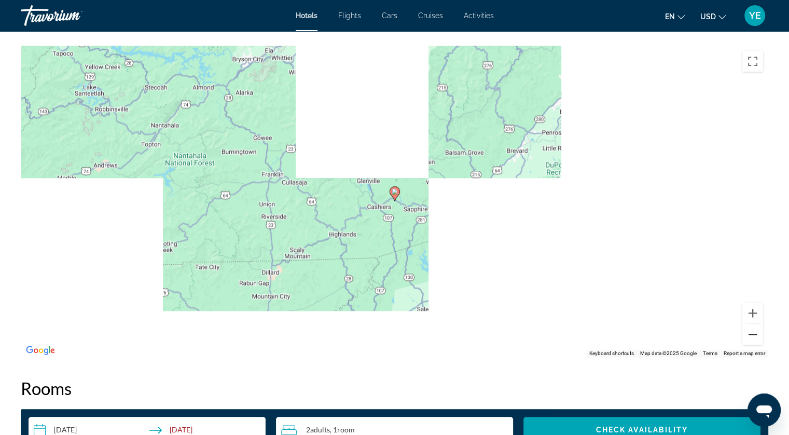
click at [753, 335] on button "Zoom out" at bounding box center [752, 334] width 21 height 21
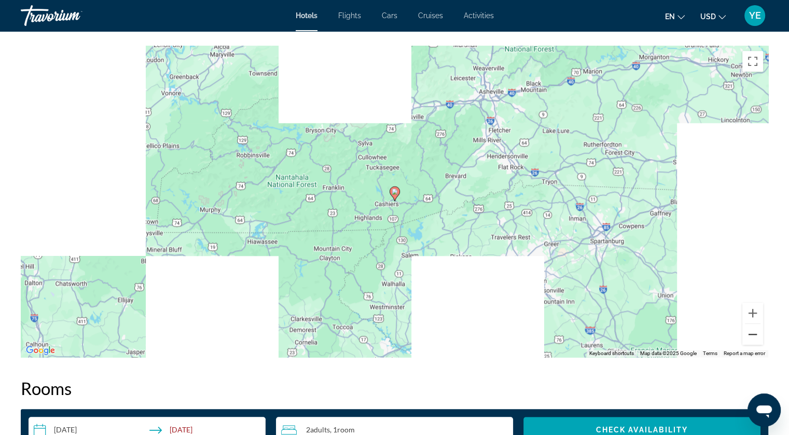
click at [753, 335] on button "Zoom out" at bounding box center [752, 334] width 21 height 21
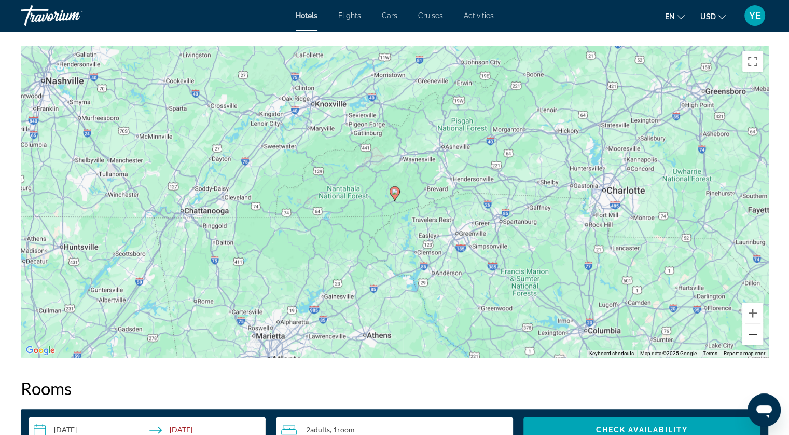
click at [753, 335] on button "Zoom out" at bounding box center [752, 334] width 21 height 21
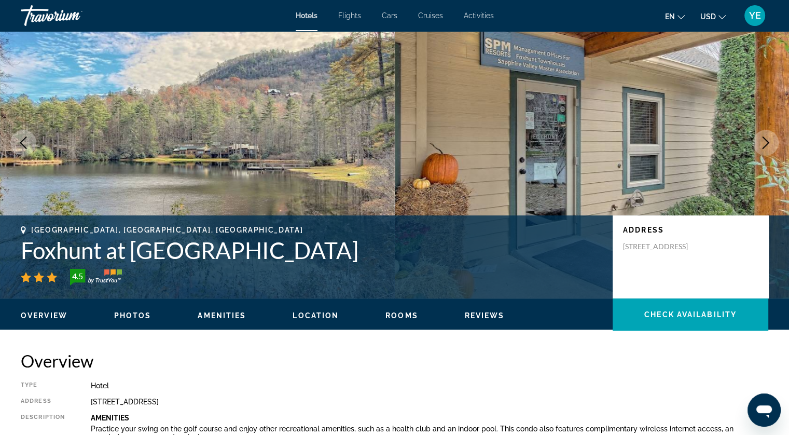
scroll to position [0, 0]
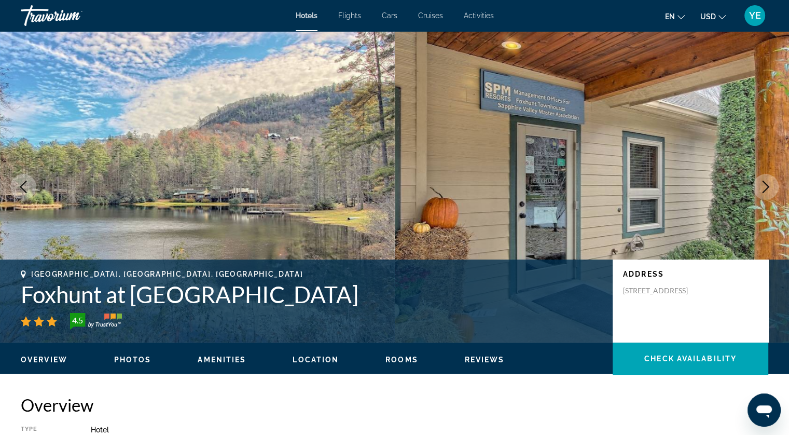
click at [302, 12] on span "Hotels" at bounding box center [307, 15] width 22 height 8
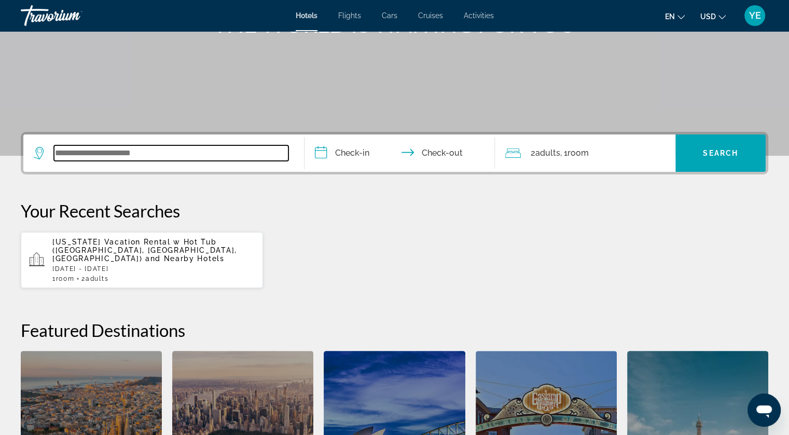
click at [212, 160] on input "Search widget" at bounding box center [171, 153] width 234 height 16
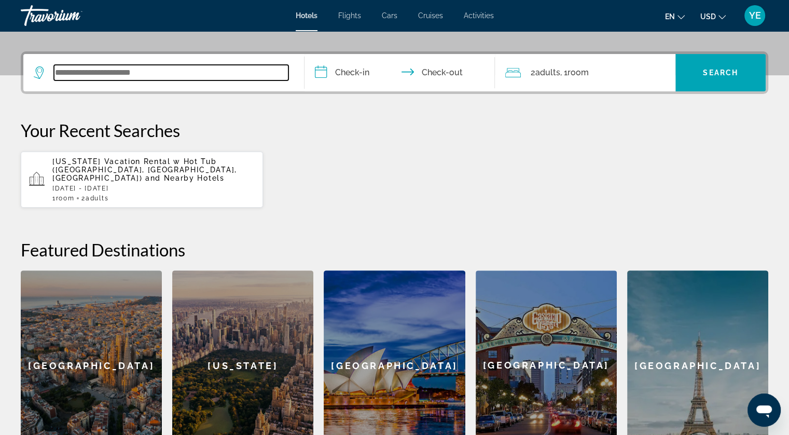
scroll to position [253, 0]
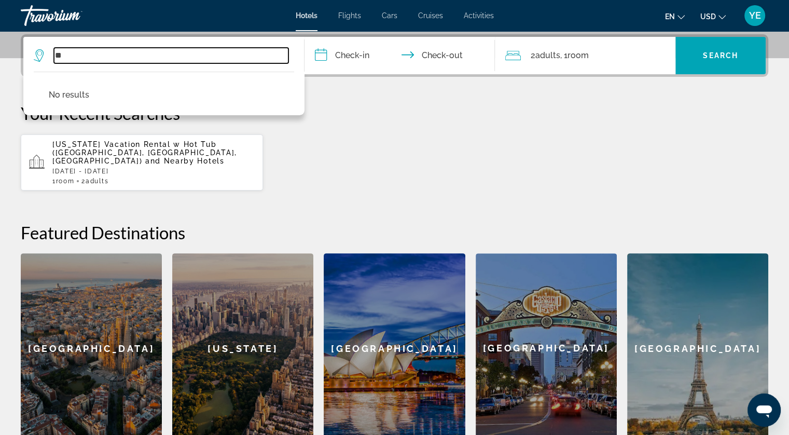
type input "*"
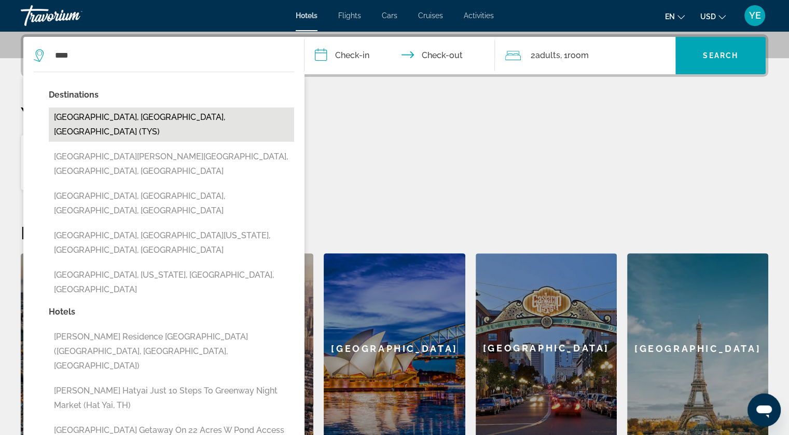
click at [133, 115] on button "[GEOGRAPHIC_DATA], [GEOGRAPHIC_DATA], [GEOGRAPHIC_DATA] (TYS)" at bounding box center [171, 124] width 245 height 34
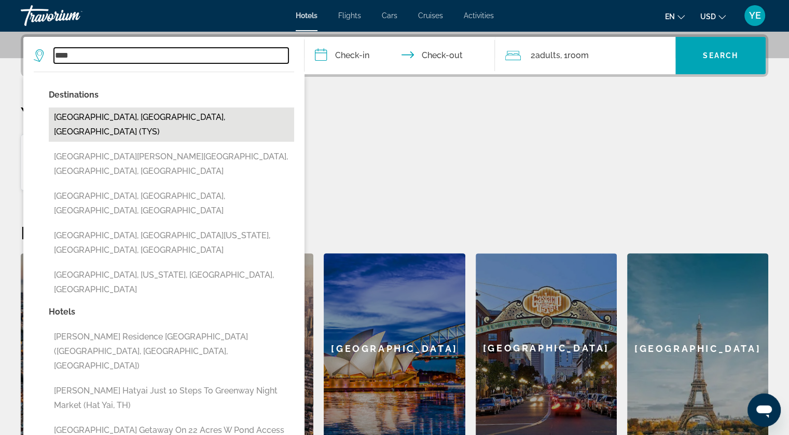
type input "**********"
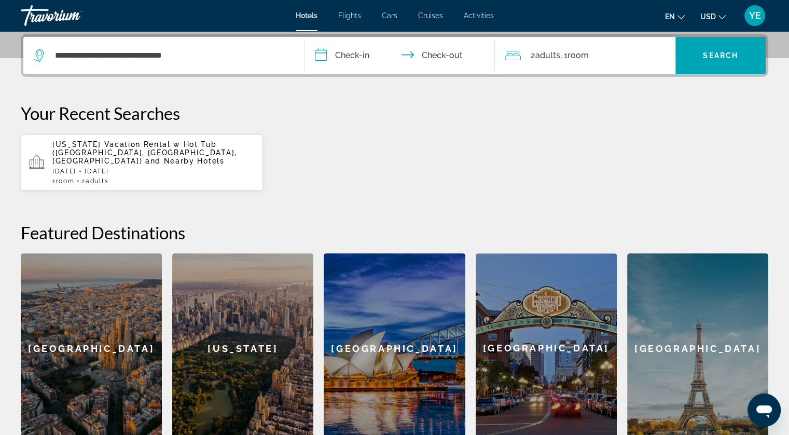
click at [363, 54] on input "**********" at bounding box center [401, 57] width 195 height 40
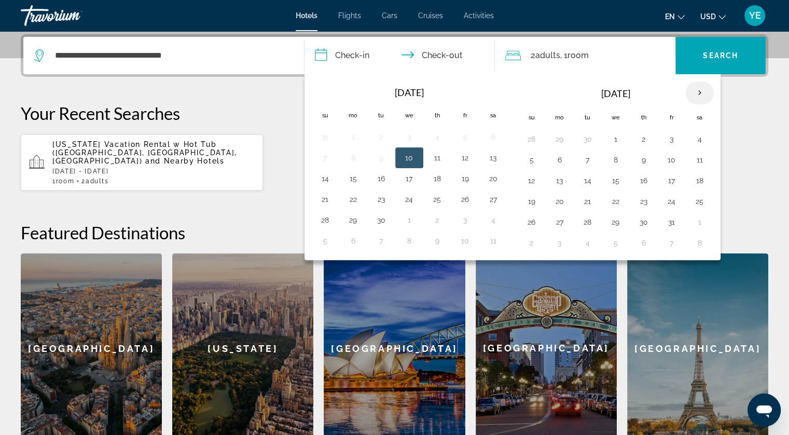
click at [691, 90] on th "Next month" at bounding box center [699, 92] width 28 height 23
click at [702, 198] on button "27" at bounding box center [699, 201] width 17 height 15
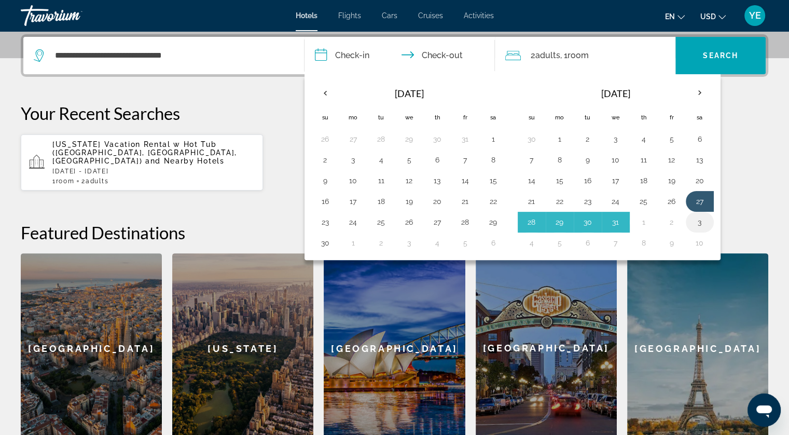
click at [703, 219] on button "3" at bounding box center [699, 222] width 17 height 15
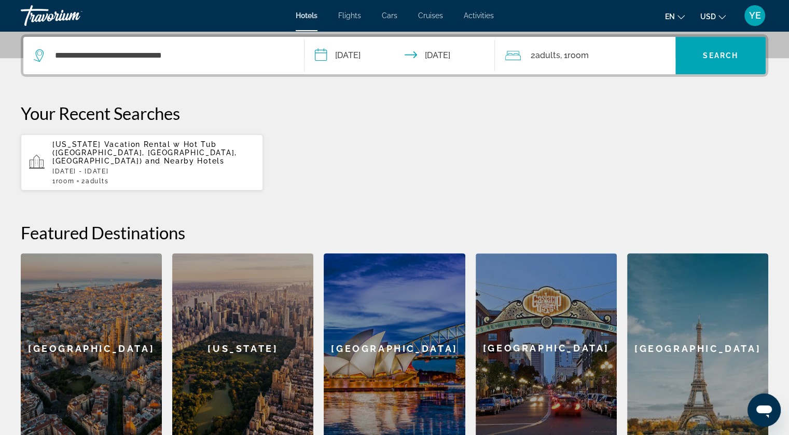
click at [402, 44] on input "**********" at bounding box center [401, 57] width 195 height 40
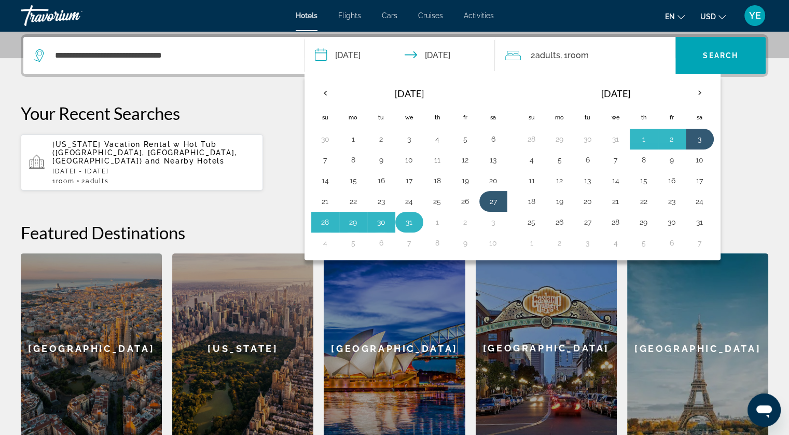
click at [408, 221] on button "31" at bounding box center [409, 222] width 17 height 15
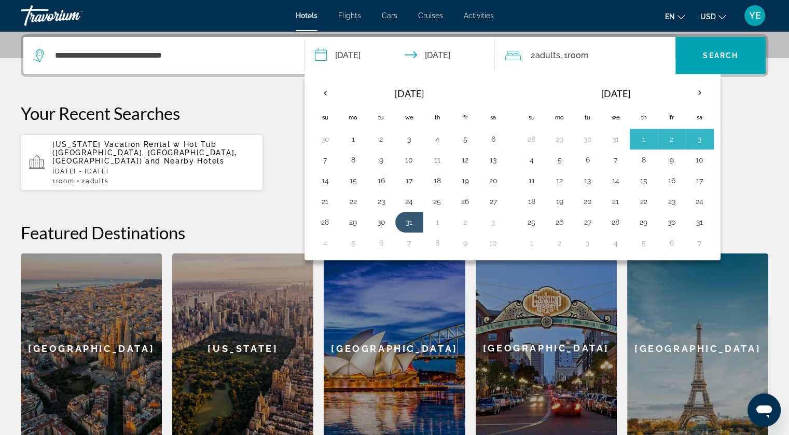
click at [320, 237] on button "4" at bounding box center [325, 242] width 17 height 15
type input "**********"
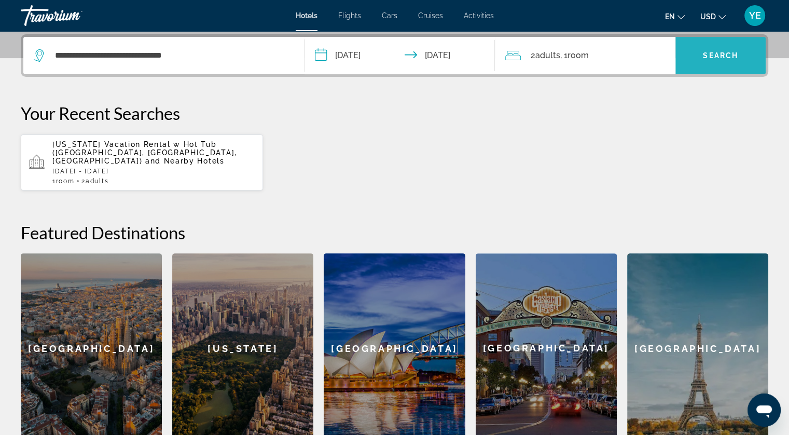
click at [709, 61] on span "Search widget" at bounding box center [720, 55] width 90 height 25
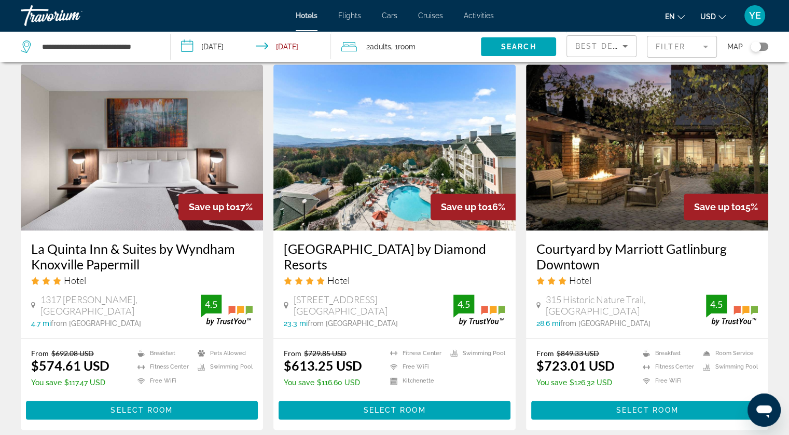
scroll to position [1193, 0]
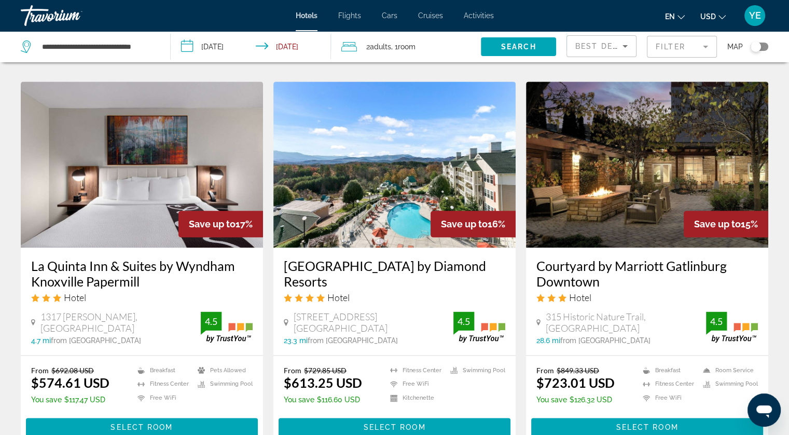
click at [579, 156] on img "Main content" at bounding box center [647, 164] width 242 height 166
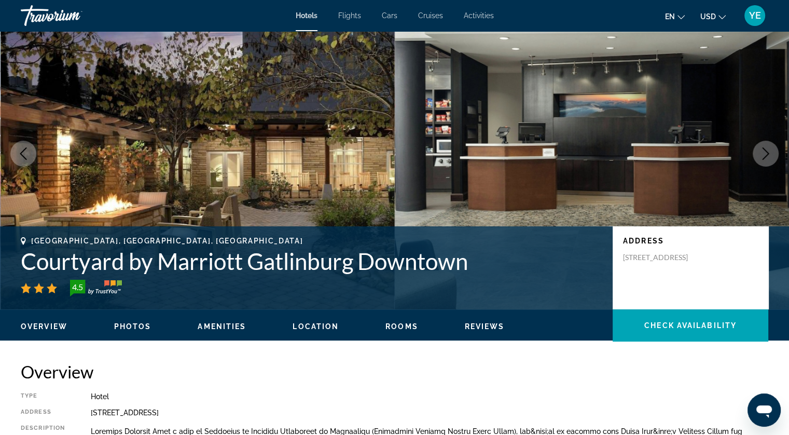
scroll to position [52, 0]
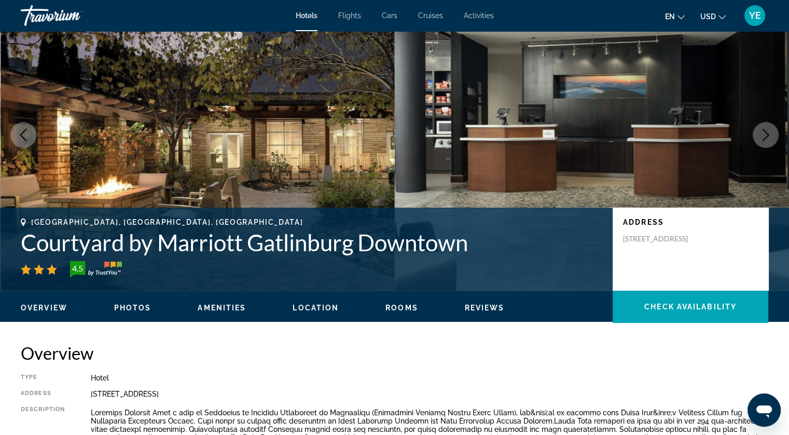
click at [144, 306] on span "Photos" at bounding box center [132, 307] width 37 height 8
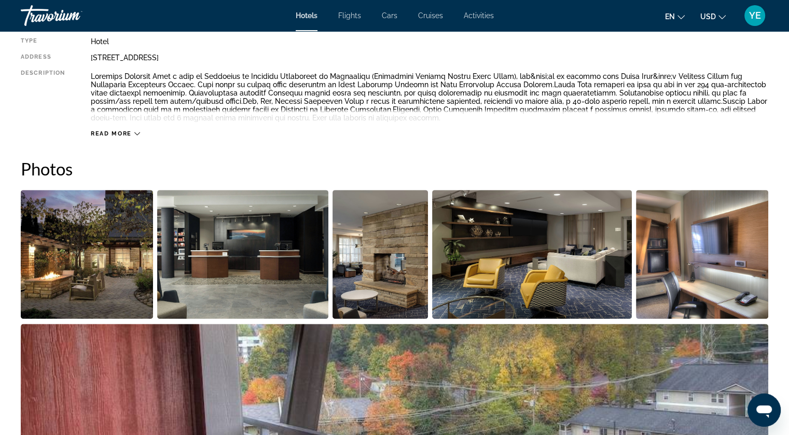
scroll to position [172, 0]
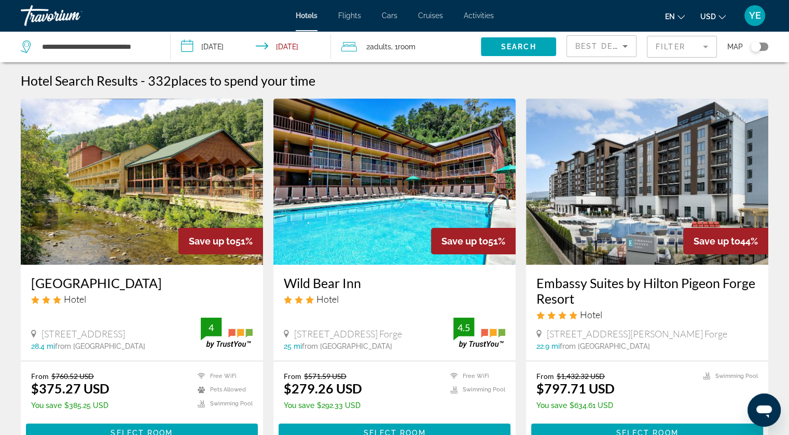
click at [228, 201] on img "Main content" at bounding box center [142, 182] width 242 height 166
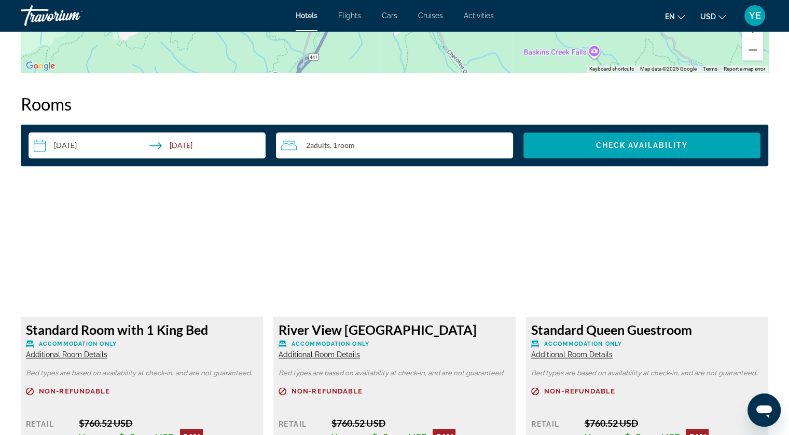
scroll to position [1296, 0]
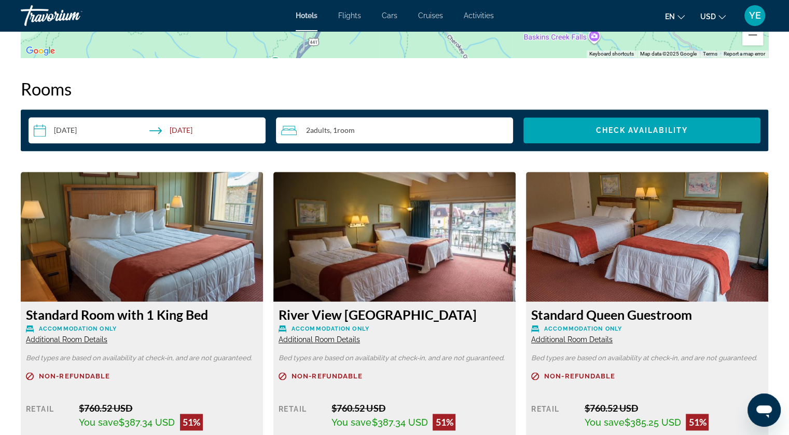
click at [177, 250] on img "Main content" at bounding box center [142, 237] width 242 height 130
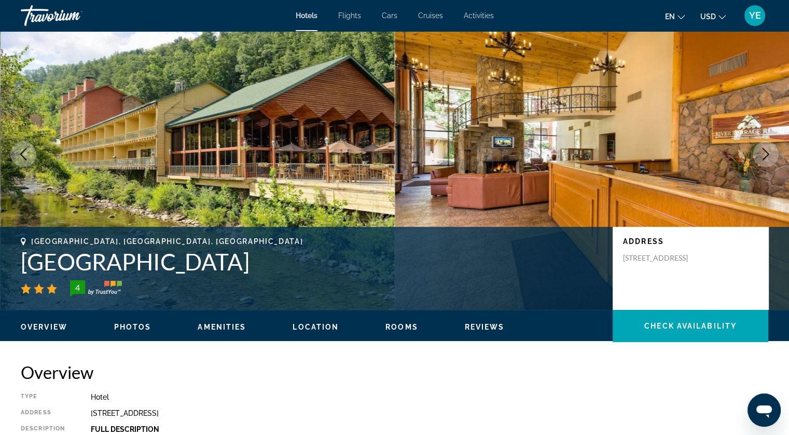
scroll to position [0, 0]
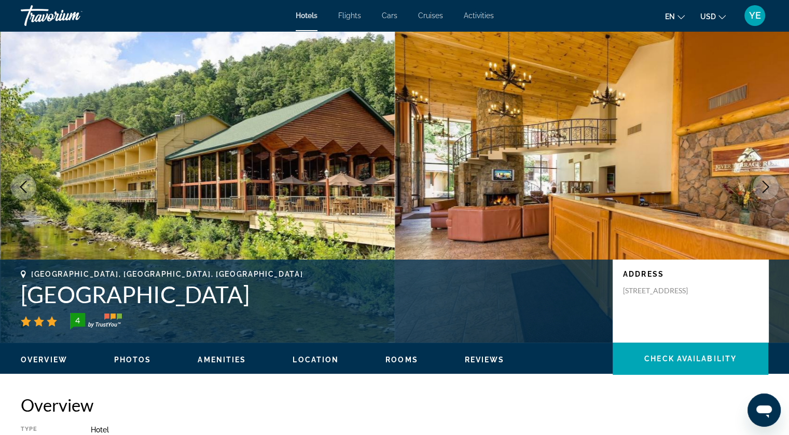
click at [772, 187] on button "Next image" at bounding box center [765, 187] width 26 height 26
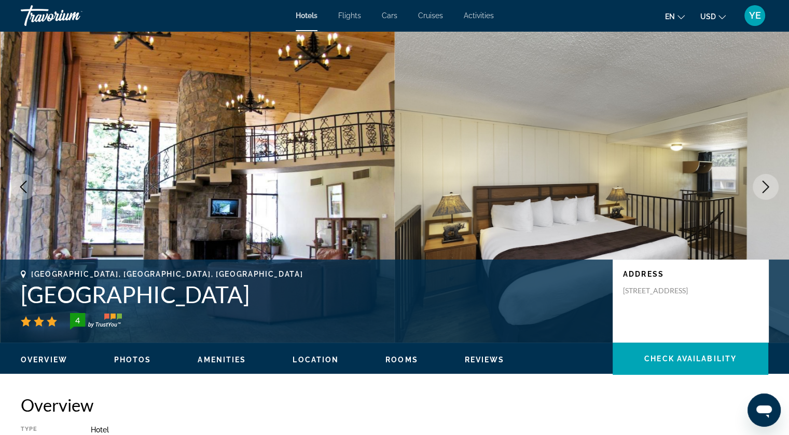
click at [772, 186] on button "Next image" at bounding box center [765, 187] width 26 height 26
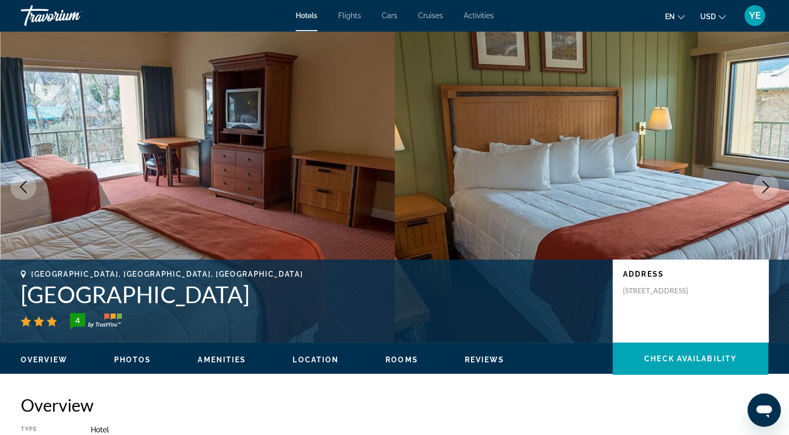
click at [772, 186] on button "Next image" at bounding box center [765, 187] width 26 height 26
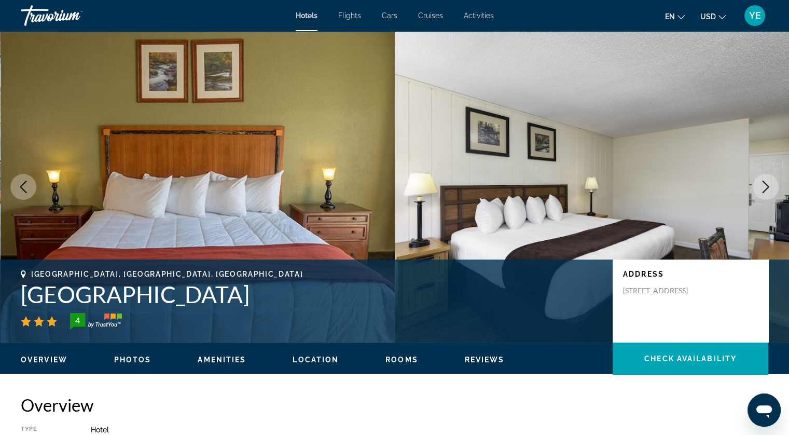
click at [772, 186] on button "Next image" at bounding box center [765, 187] width 26 height 26
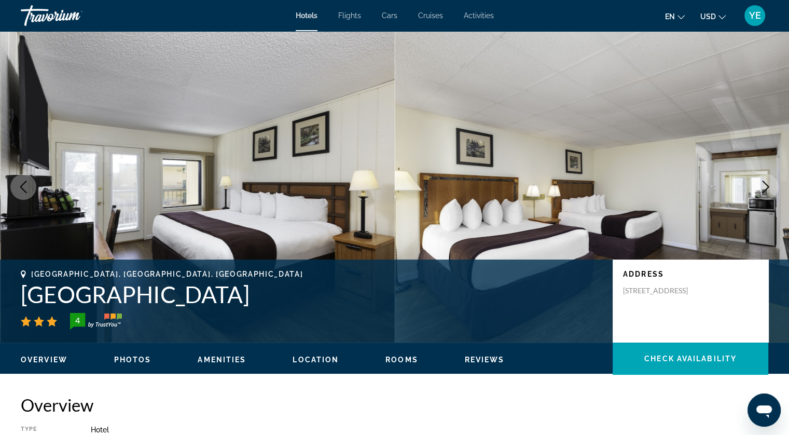
click at [772, 186] on button "Next image" at bounding box center [765, 187] width 26 height 26
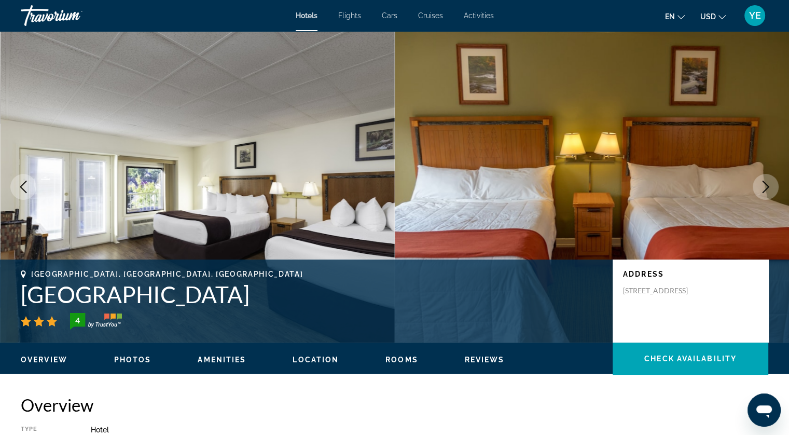
click at [772, 186] on button "Next image" at bounding box center [765, 187] width 26 height 26
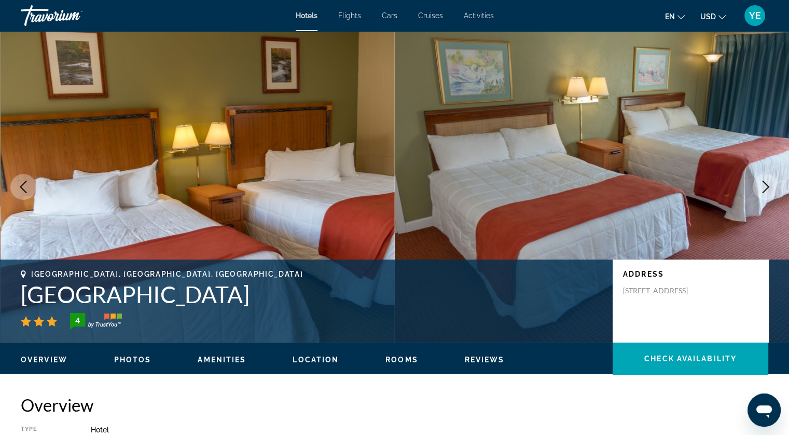
click at [772, 186] on button "Next image" at bounding box center [765, 187] width 26 height 26
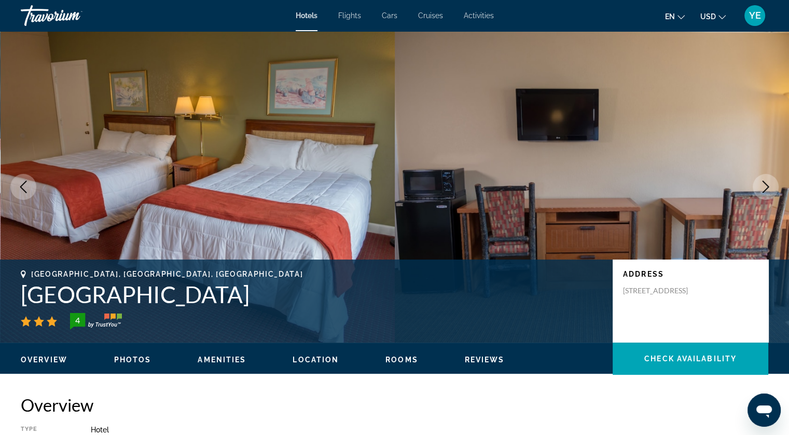
click at [772, 186] on button "Next image" at bounding box center [765, 187] width 26 height 26
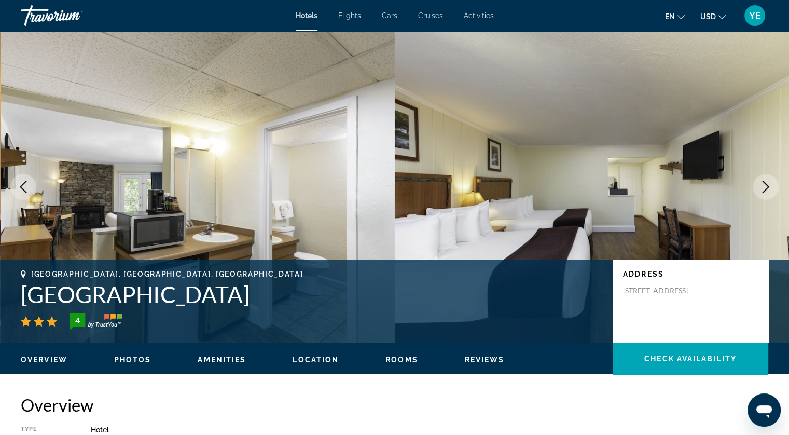
click at [772, 186] on button "Next image" at bounding box center [765, 187] width 26 height 26
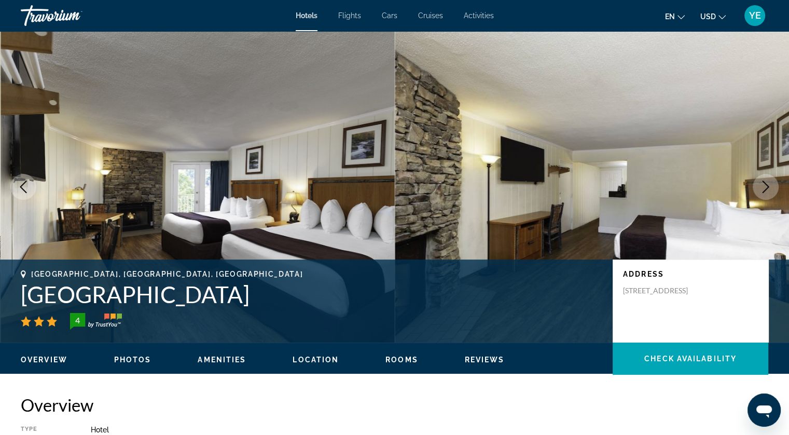
click at [772, 186] on button "Next image" at bounding box center [765, 187] width 26 height 26
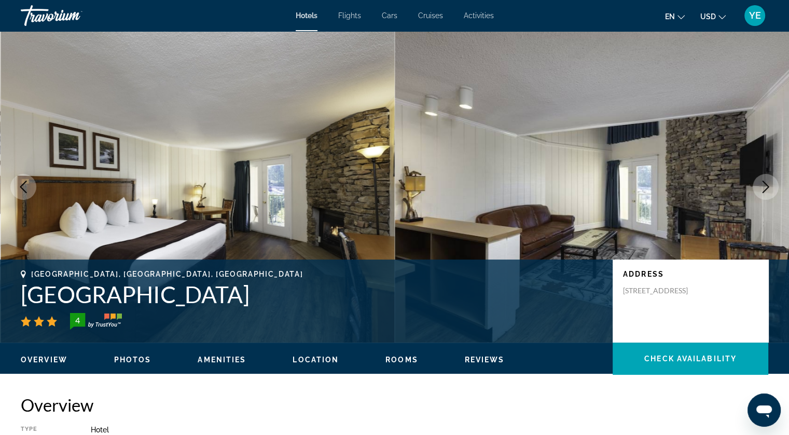
click at [772, 186] on button "Next image" at bounding box center [765, 187] width 26 height 26
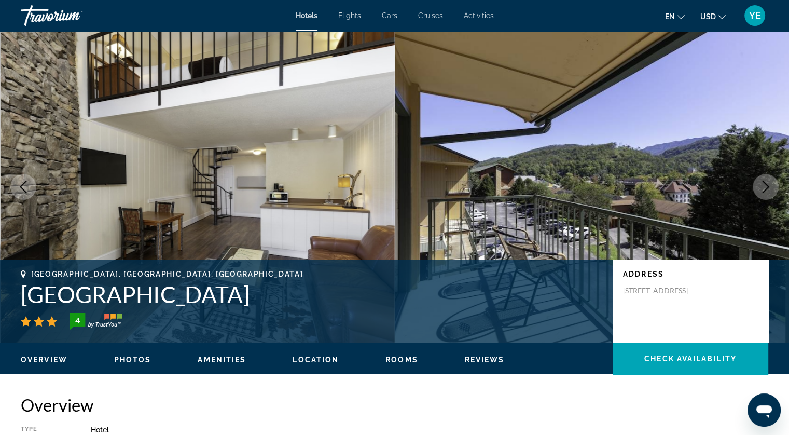
click at [772, 186] on button "Next image" at bounding box center [765, 187] width 26 height 26
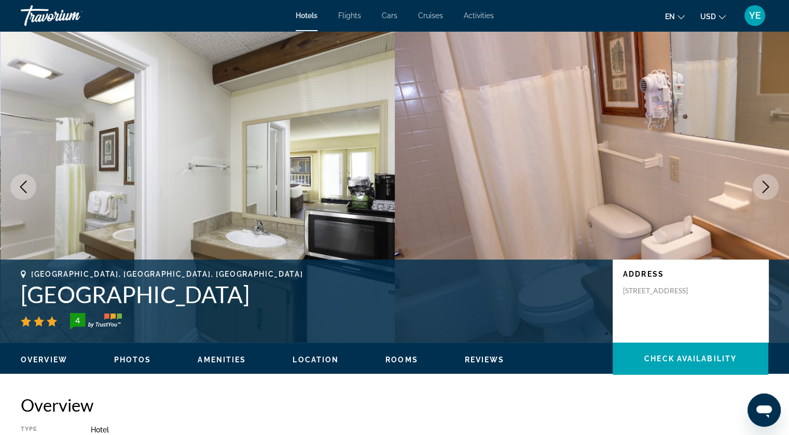
click at [772, 186] on button "Next image" at bounding box center [765, 187] width 26 height 26
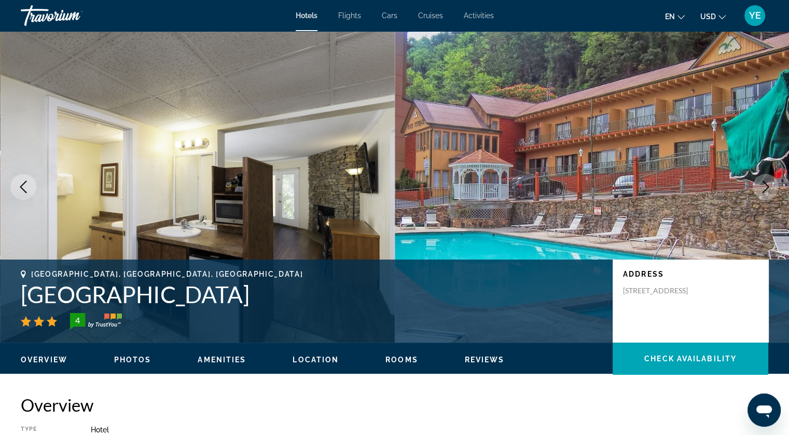
click at [772, 186] on button "Next image" at bounding box center [765, 187] width 26 height 26
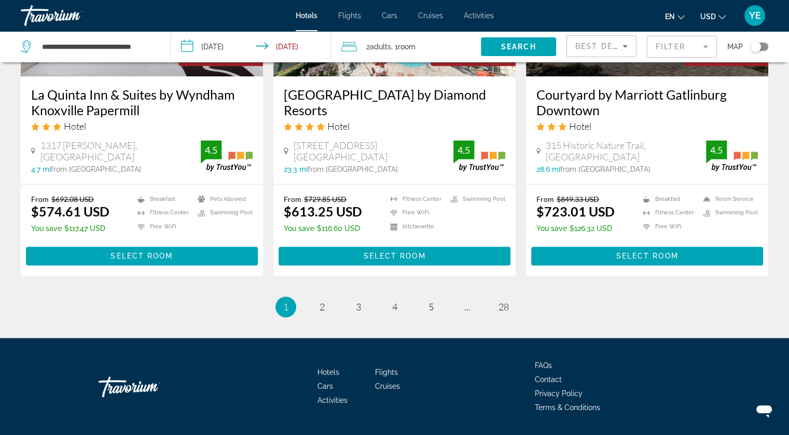
scroll to position [1372, 0]
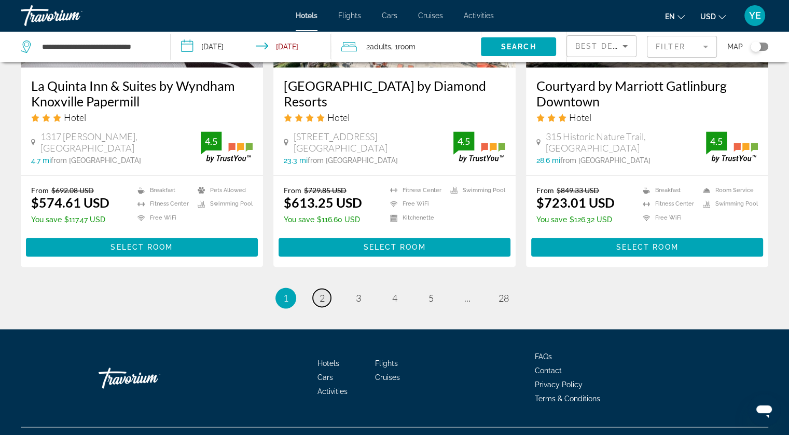
click at [326, 288] on link "page 2" at bounding box center [322, 297] width 18 height 18
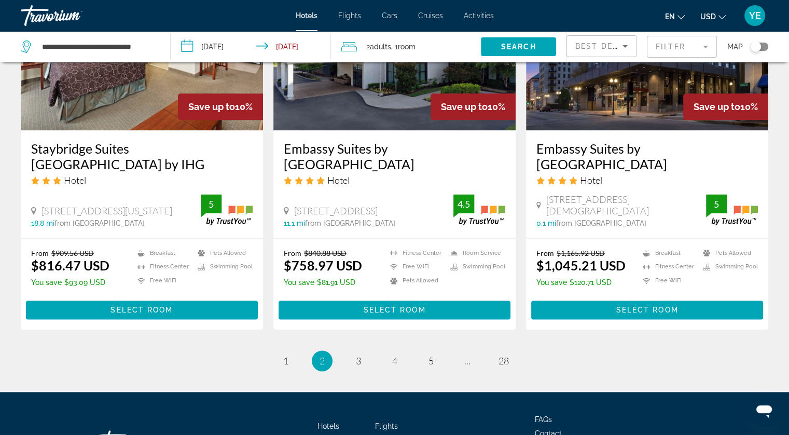
scroll to position [1362, 0]
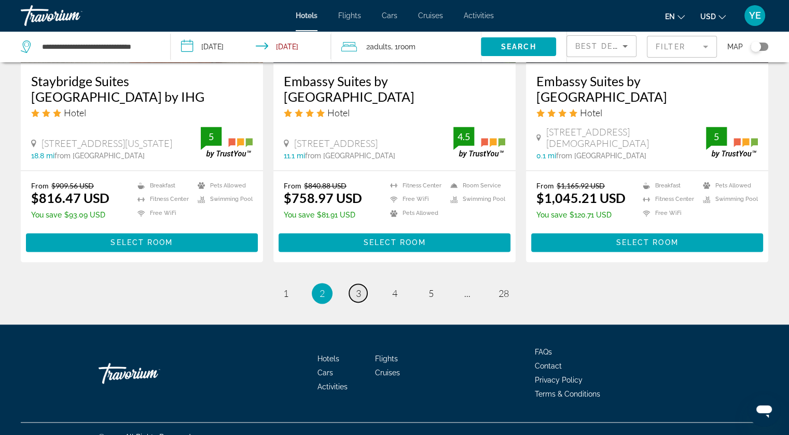
click at [359, 287] on span "3" at bounding box center [358, 292] width 5 height 11
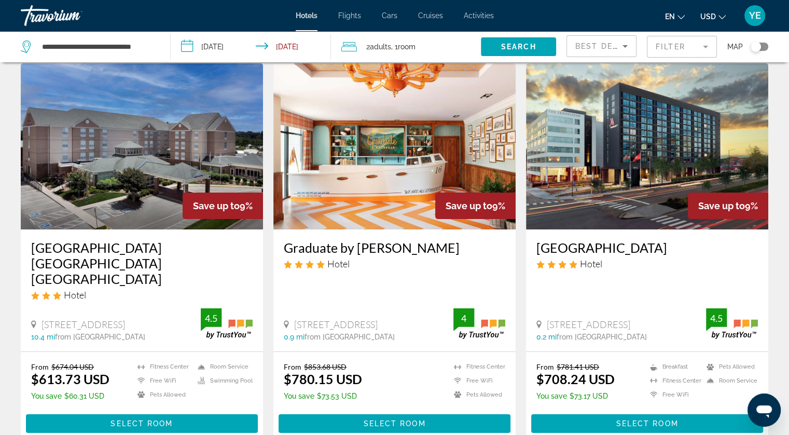
scroll to position [52, 0]
